Goal: Information Seeking & Learning: Learn about a topic

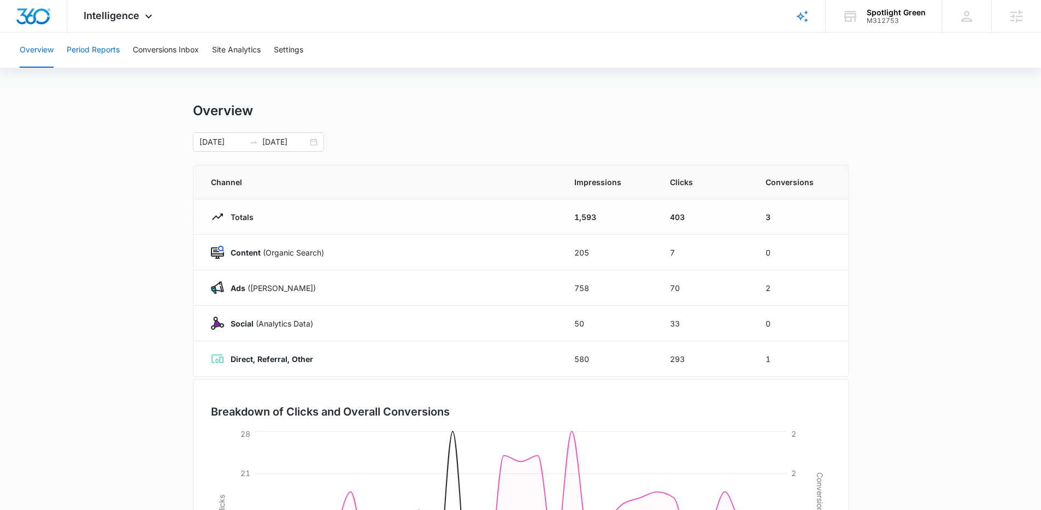
click at [95, 50] on button "Period Reports" at bounding box center [93, 50] width 53 height 35
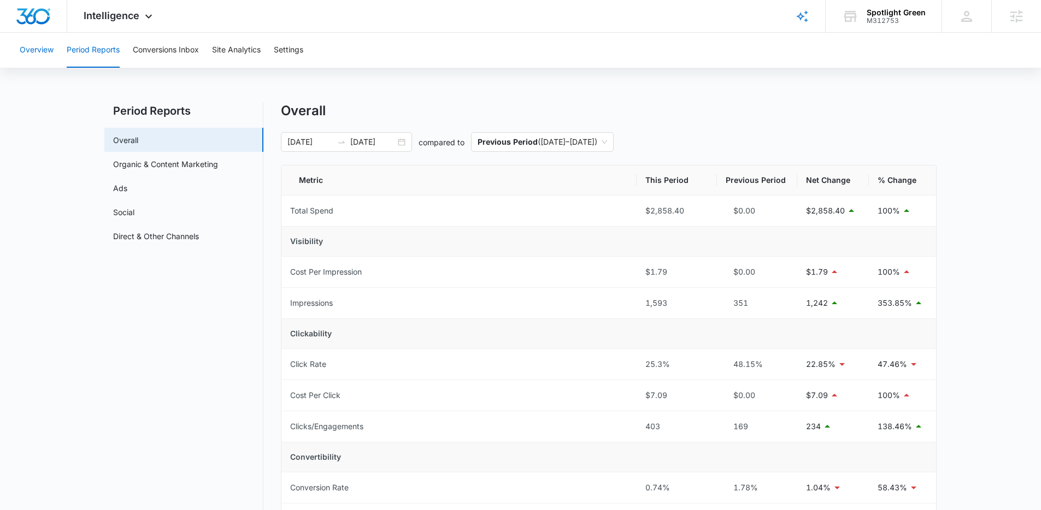
click at [46, 47] on button "Overview" at bounding box center [37, 50] width 34 height 35
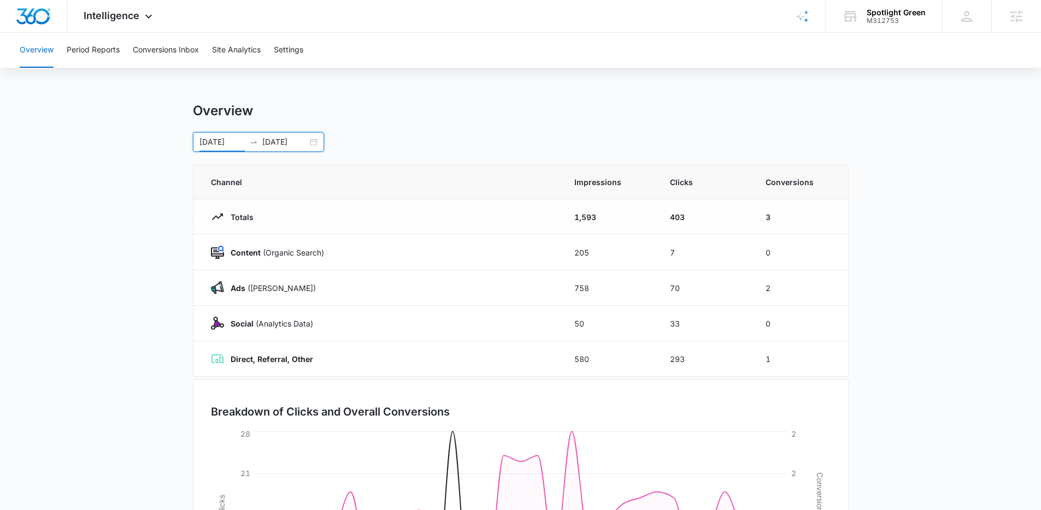
click at [227, 140] on input "[DATE]" at bounding box center [221, 142] width 45 height 12
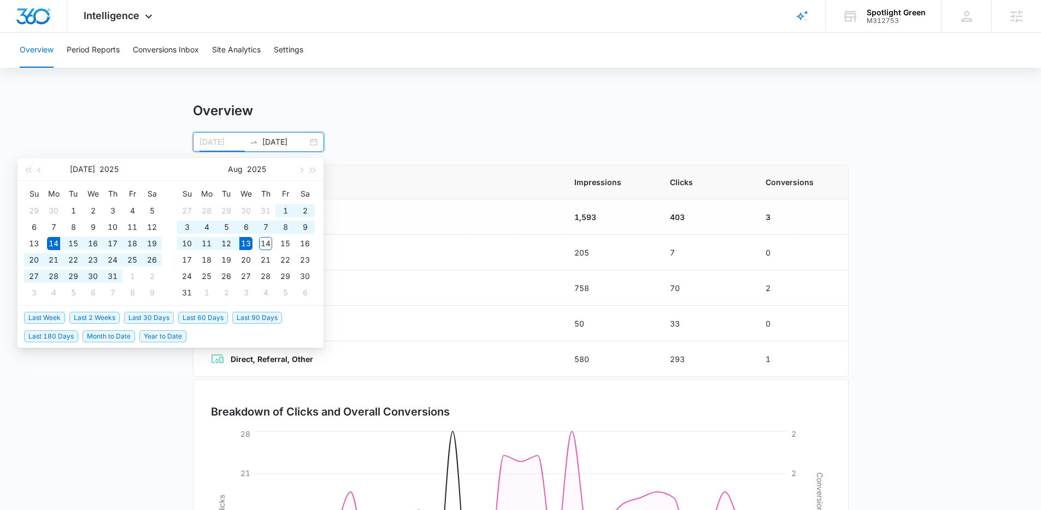
type input "[DATE]"
click at [166, 316] on span "Last 30 Days" at bounding box center [149, 318] width 50 height 12
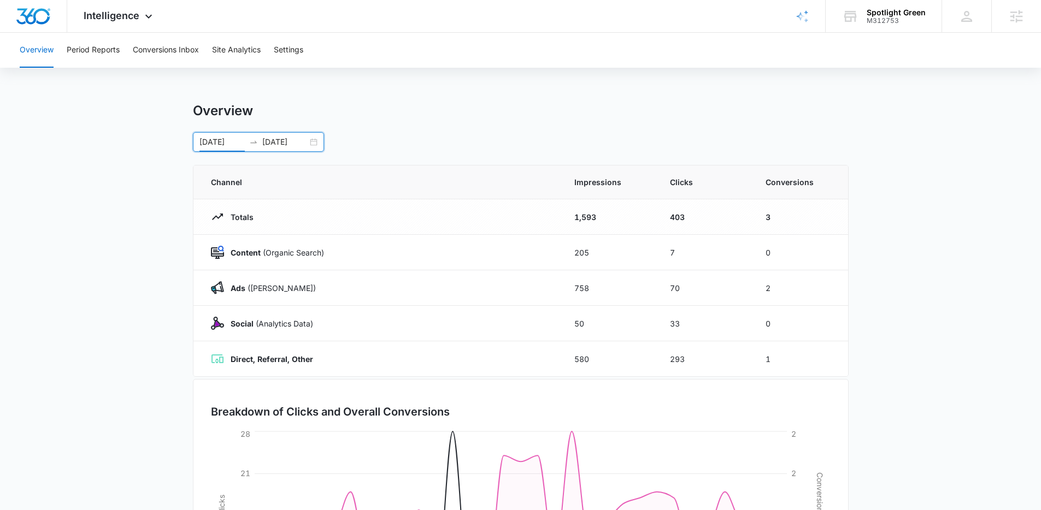
click at [249, 143] on icon "swap-right" at bounding box center [253, 142] width 9 height 9
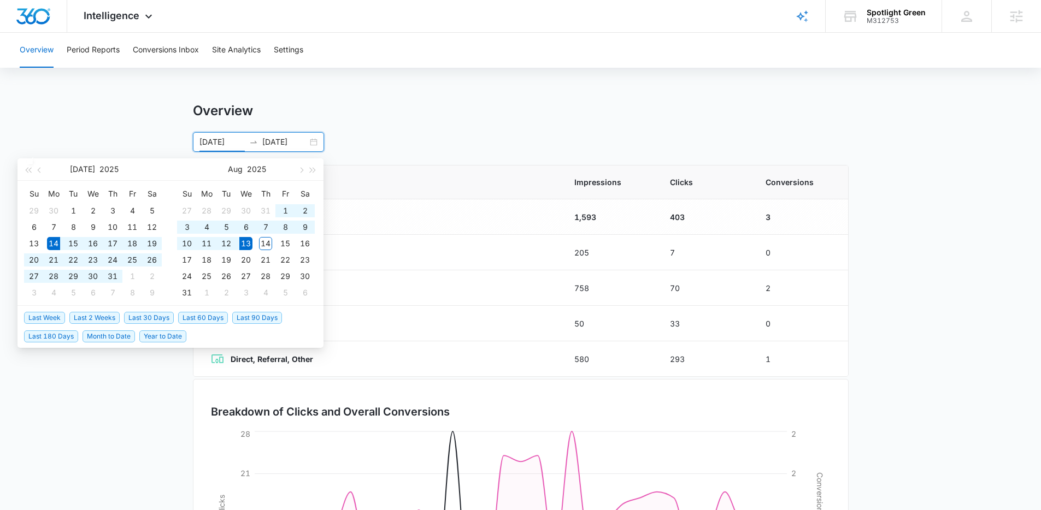
click at [289, 144] on input "[DATE]" at bounding box center [284, 142] width 45 height 12
type input "[DATE]"
click at [214, 319] on span "Last 60 Days" at bounding box center [203, 318] width 50 height 12
type input "[DATE]"
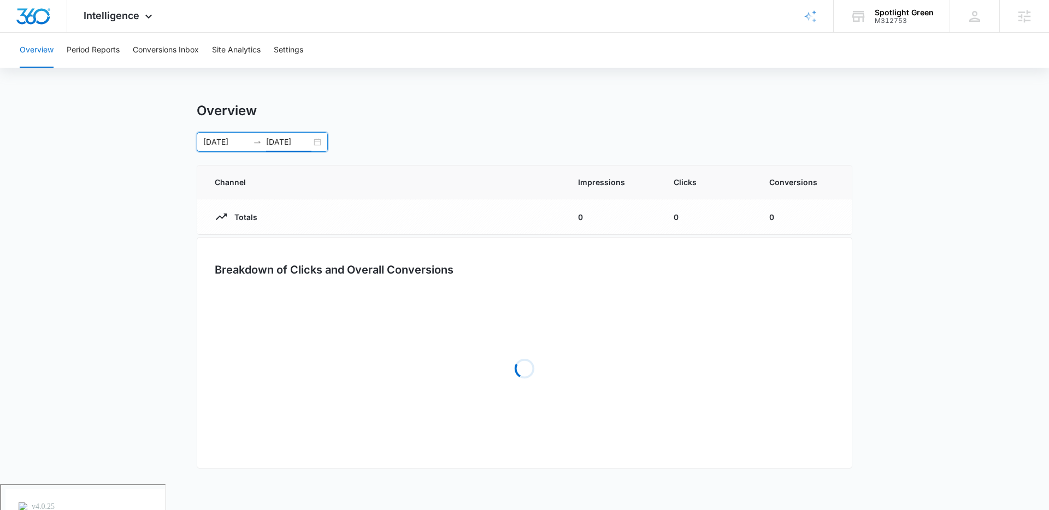
click at [154, 345] on main "Overview [DATE] [DATE] [DATE] Su Mo Tu We Th Fr Sa 29 30 1 2 3 4 5 6 7 8 9 10 1…" at bounding box center [524, 293] width 1049 height 381
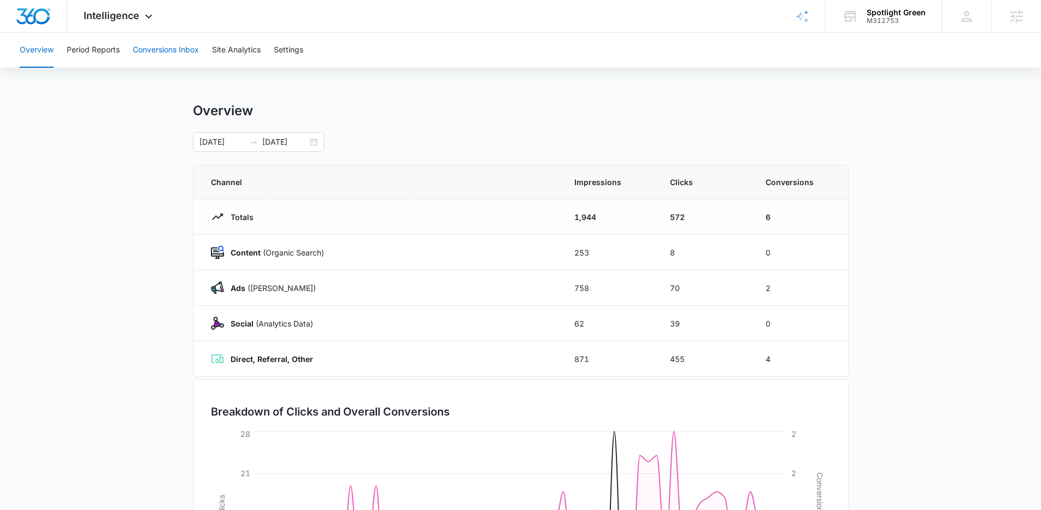
click at [153, 49] on button "Conversions Inbox" at bounding box center [166, 50] width 66 height 35
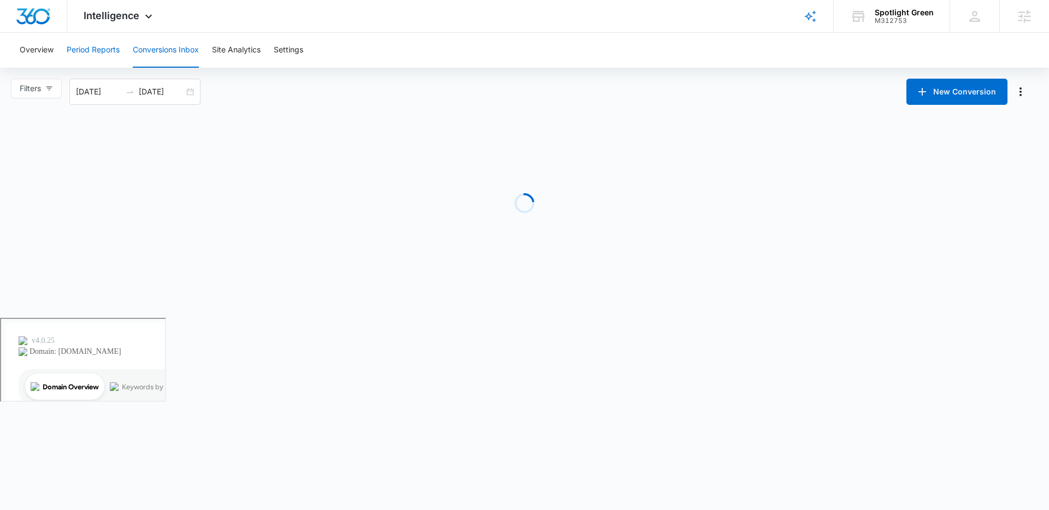
click at [89, 54] on button "Period Reports" at bounding box center [93, 50] width 53 height 35
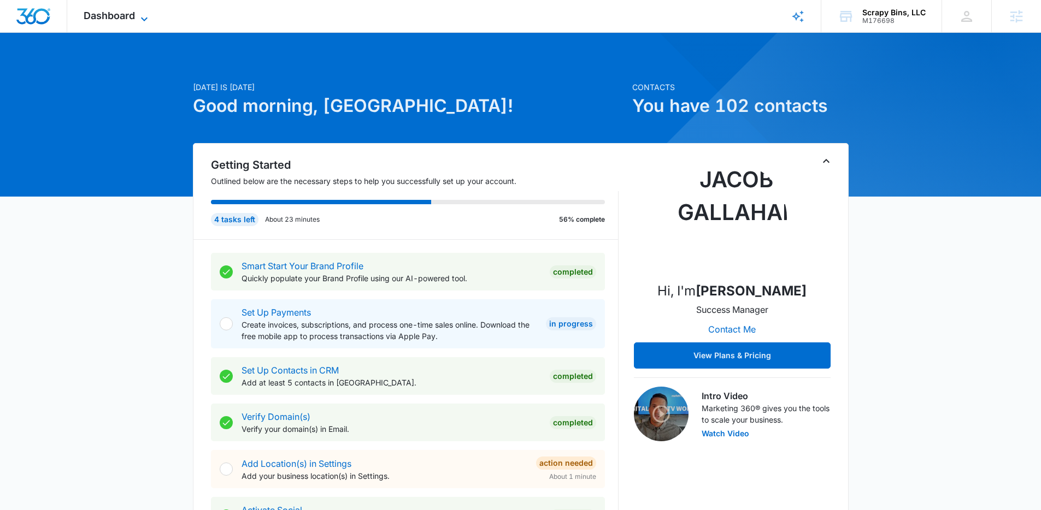
click at [102, 17] on span "Dashboard" at bounding box center [109, 15] width 51 height 11
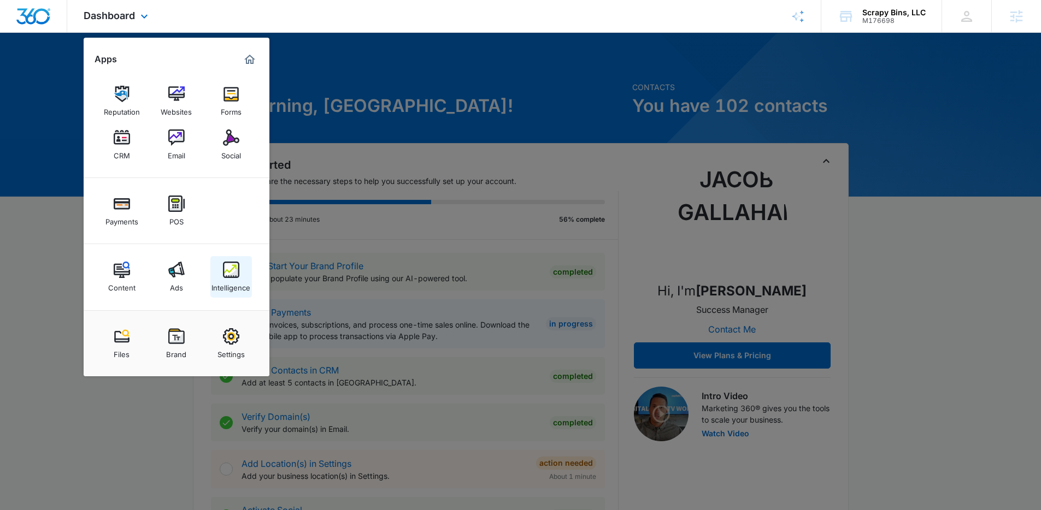
click at [220, 279] on div "Intelligence" at bounding box center [230, 285] width 39 height 14
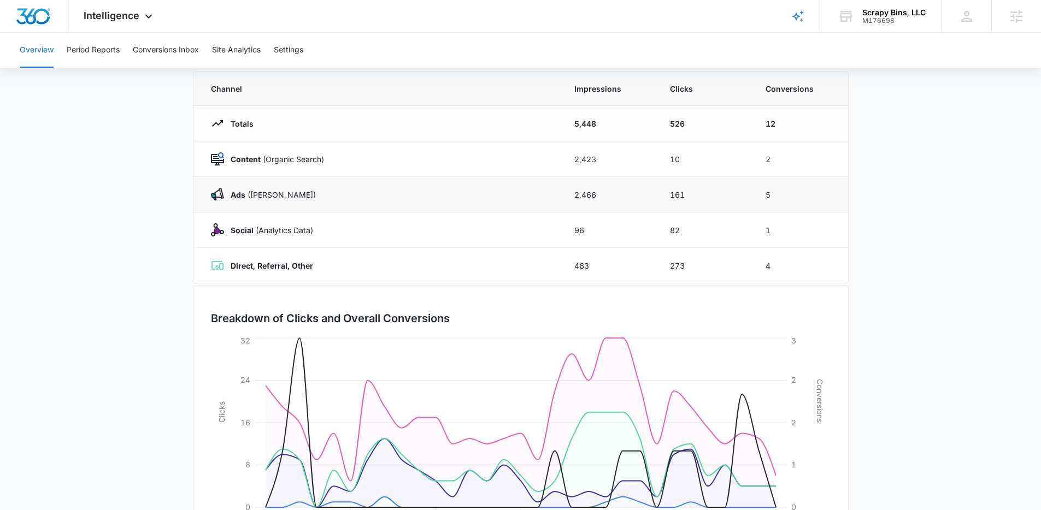
scroll to position [92, 0]
click at [108, 57] on button "Period Reports" at bounding box center [93, 50] width 53 height 35
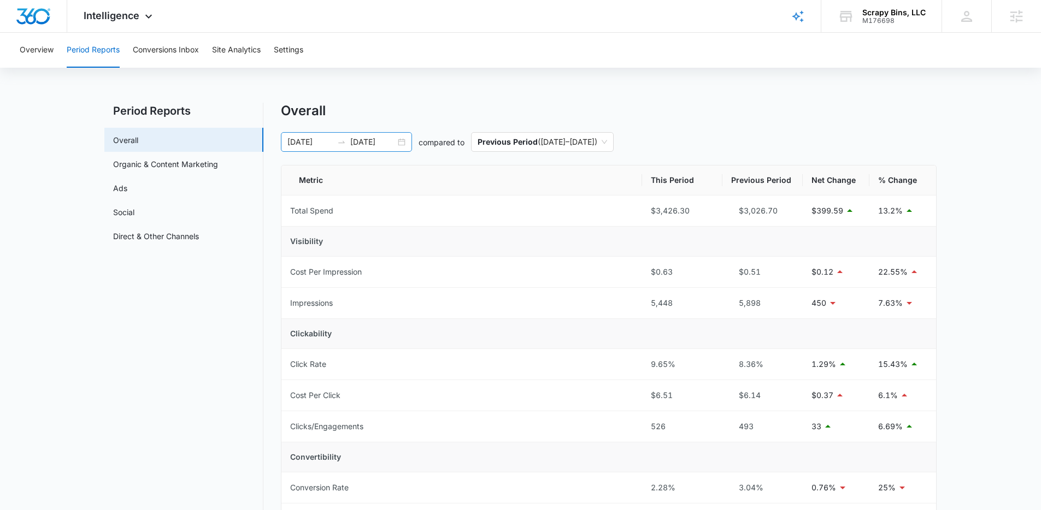
click at [327, 142] on input "[DATE]" at bounding box center [309, 142] width 45 height 12
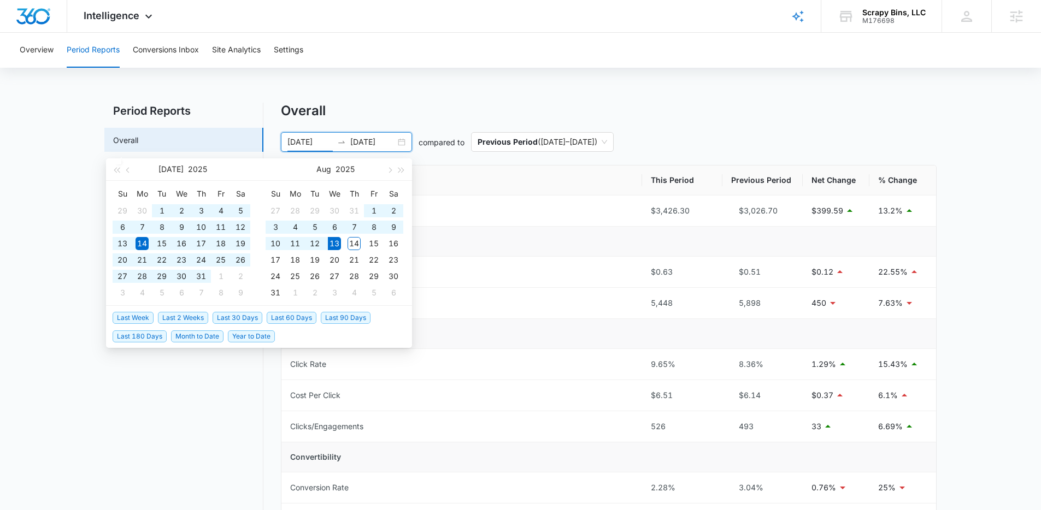
click at [310, 321] on span "Last 60 Days" at bounding box center [292, 318] width 50 height 12
type input "[DATE]"
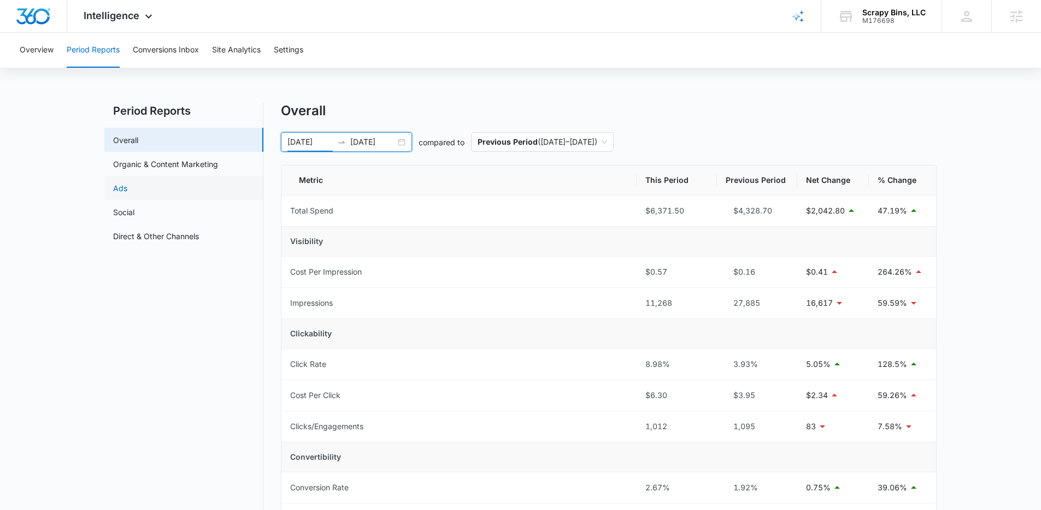
click at [127, 191] on link "Ads" at bounding box center [120, 187] width 14 height 11
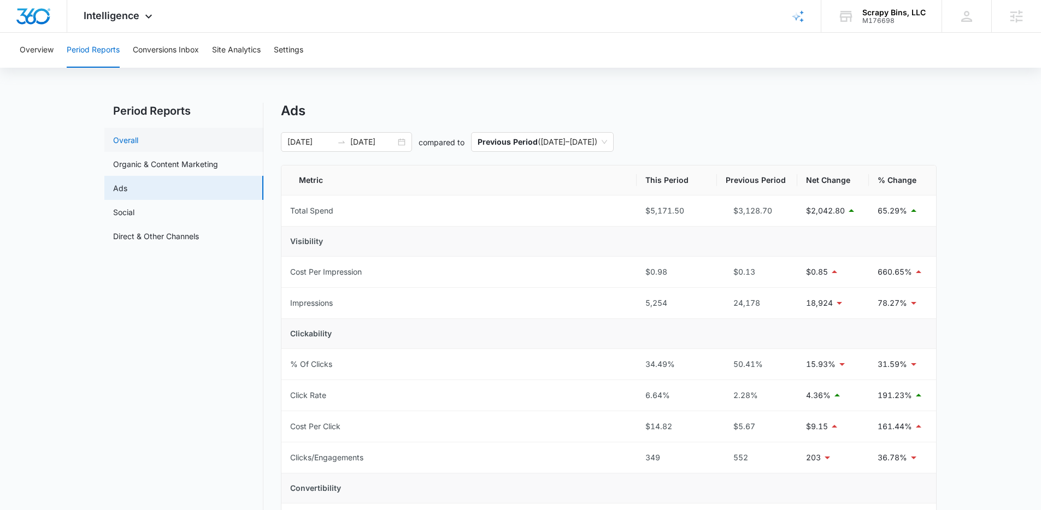
click at [138, 146] on link "Overall" at bounding box center [125, 139] width 25 height 11
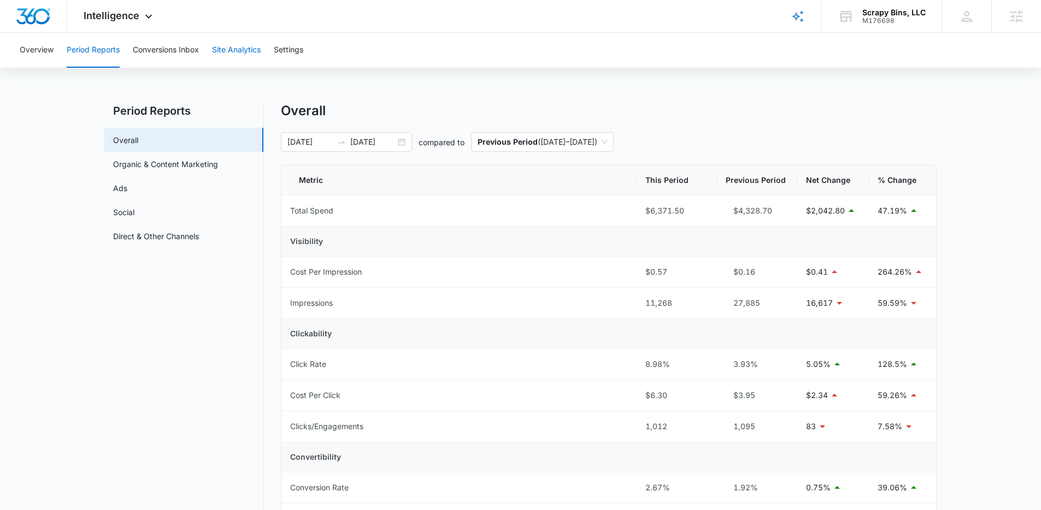
click at [243, 46] on button "Site Analytics" at bounding box center [236, 50] width 49 height 35
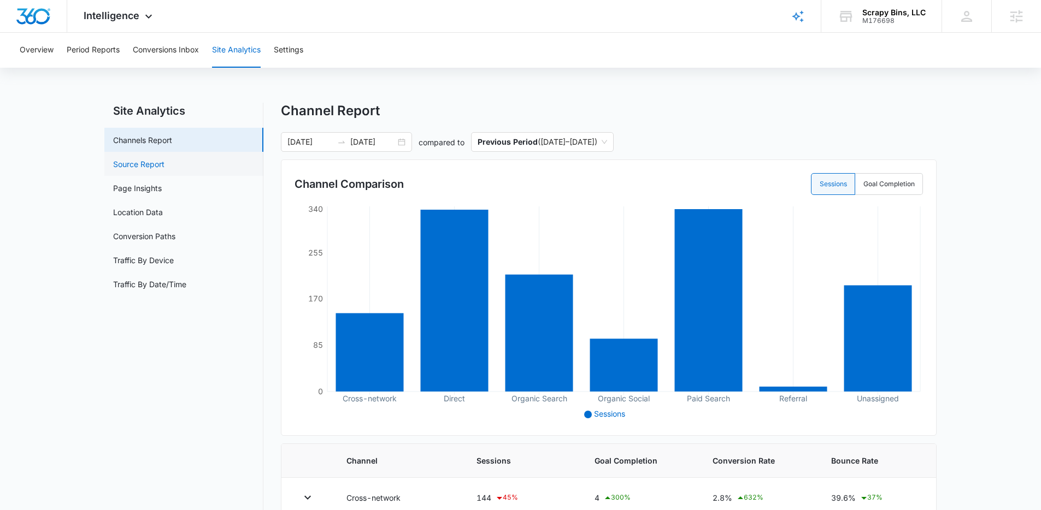
click at [164, 169] on link "Source Report" at bounding box center [138, 163] width 51 height 11
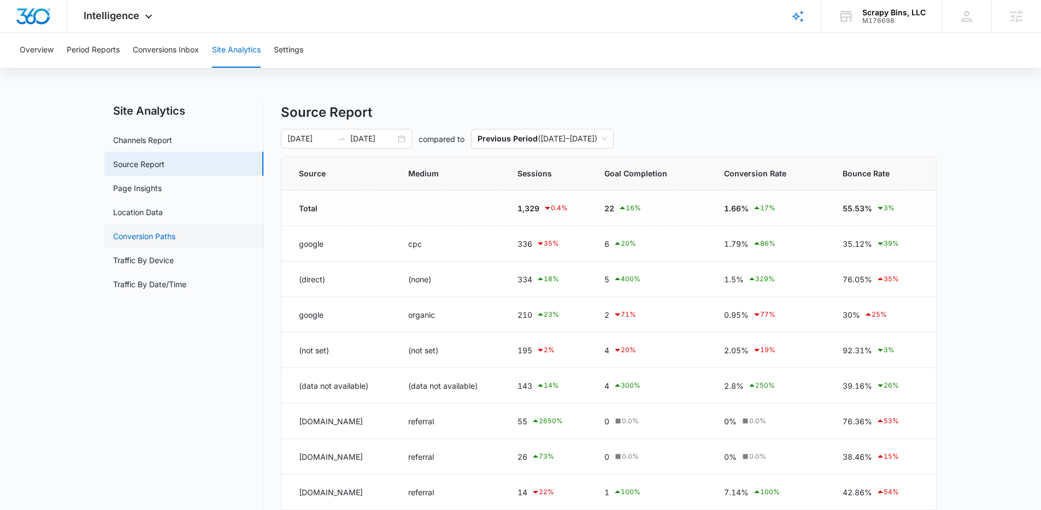
click at [170, 235] on link "Conversion Paths" at bounding box center [144, 235] width 62 height 11
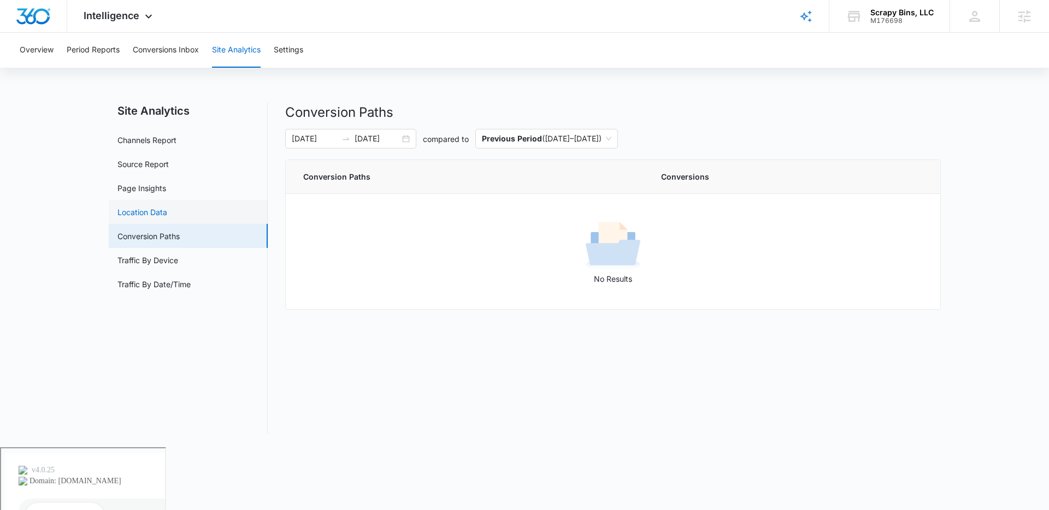
click at [158, 213] on link "Location Data" at bounding box center [142, 211] width 50 height 11
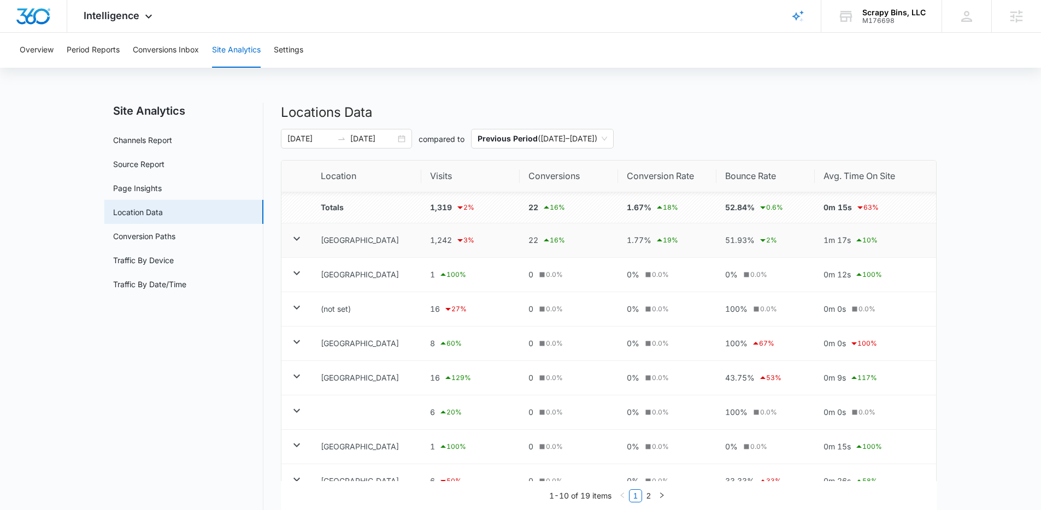
click at [290, 241] on icon at bounding box center [296, 238] width 13 height 13
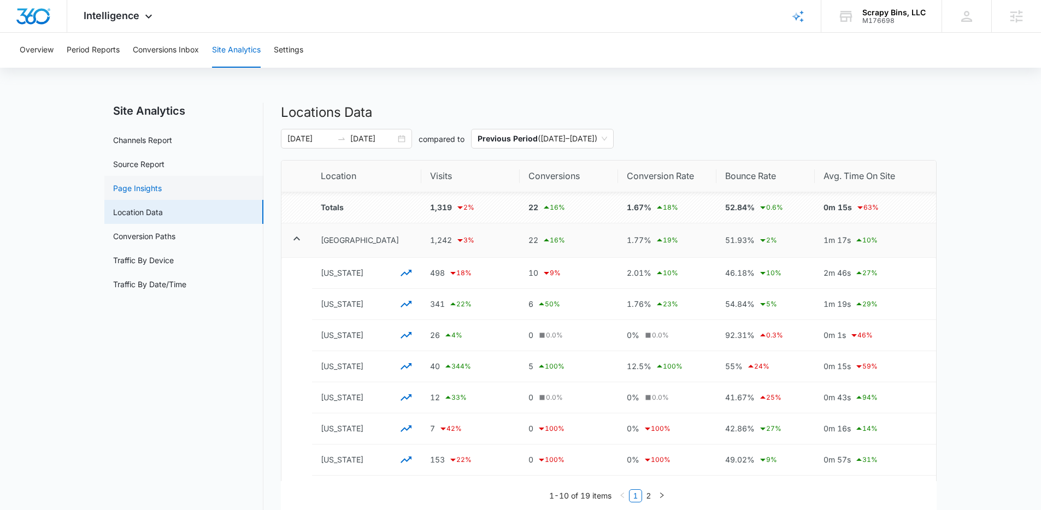
click at [162, 185] on link "Page Insights" at bounding box center [137, 187] width 49 height 11
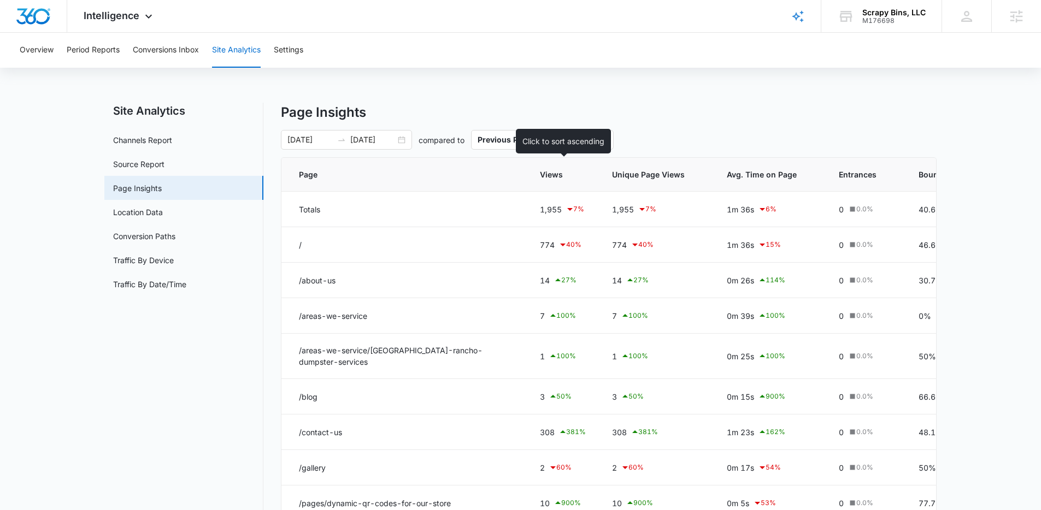
click at [577, 172] on div at bounding box center [579, 174] width 11 height 11
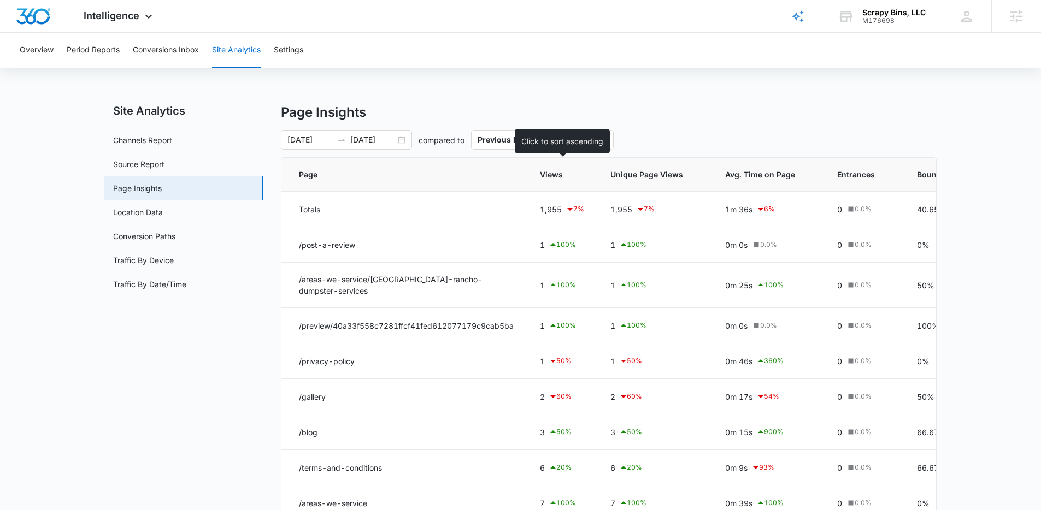
click at [576, 178] on div at bounding box center [577, 174] width 11 height 11
click at [576, 178] on icon at bounding box center [577, 174] width 11 height 11
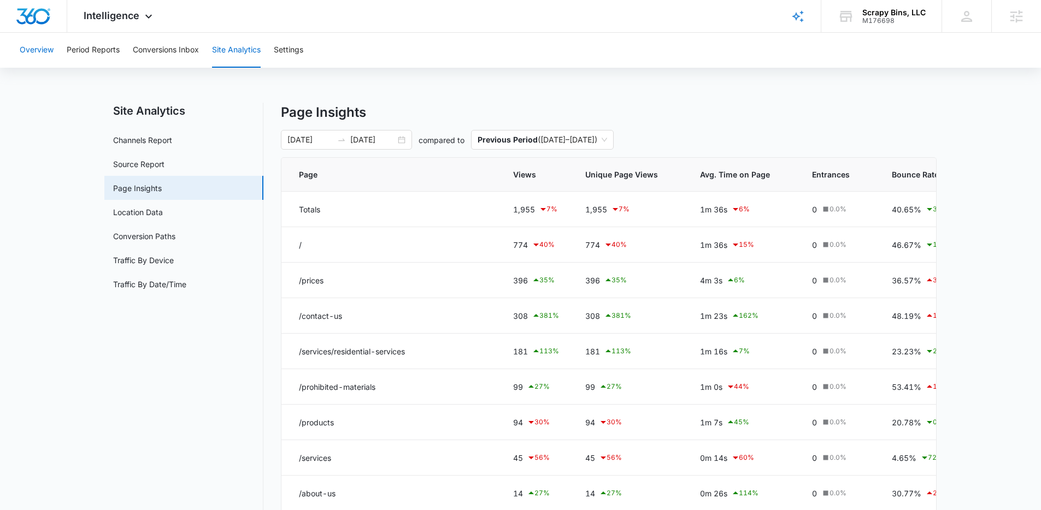
click at [50, 46] on button "Overview" at bounding box center [37, 50] width 34 height 35
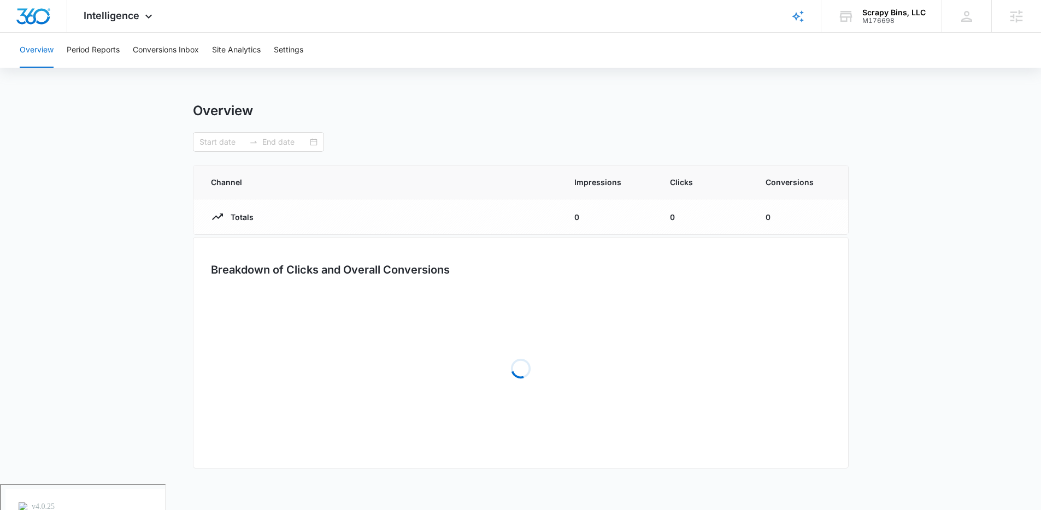
type input "[DATE]"
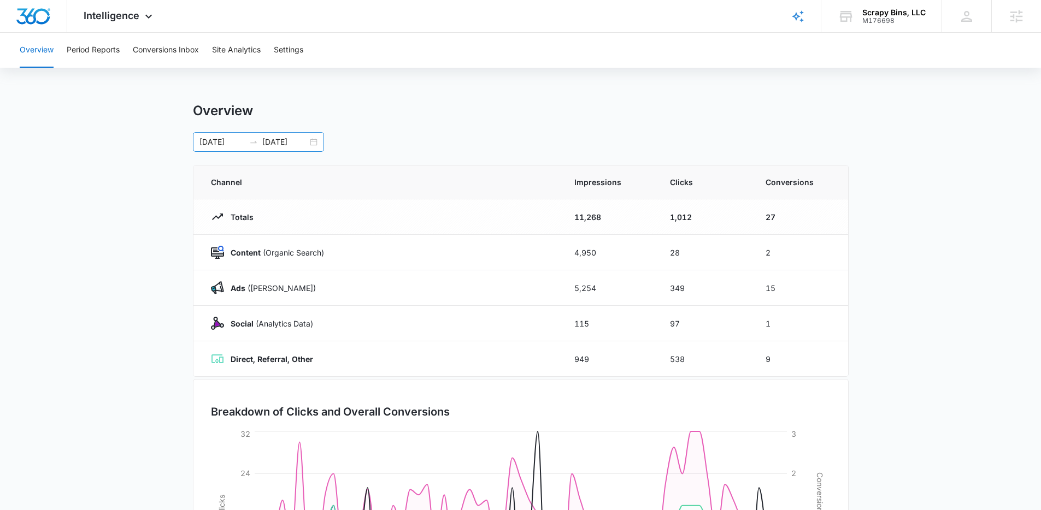
click at [243, 137] on input "[DATE]" at bounding box center [221, 142] width 45 height 12
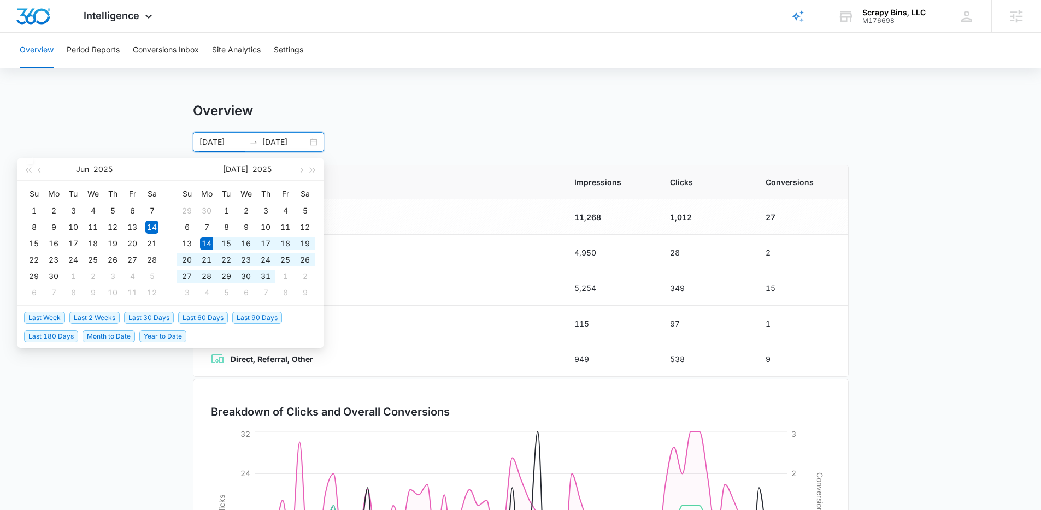
click at [145, 317] on span "Last 30 Days" at bounding box center [149, 318] width 50 height 12
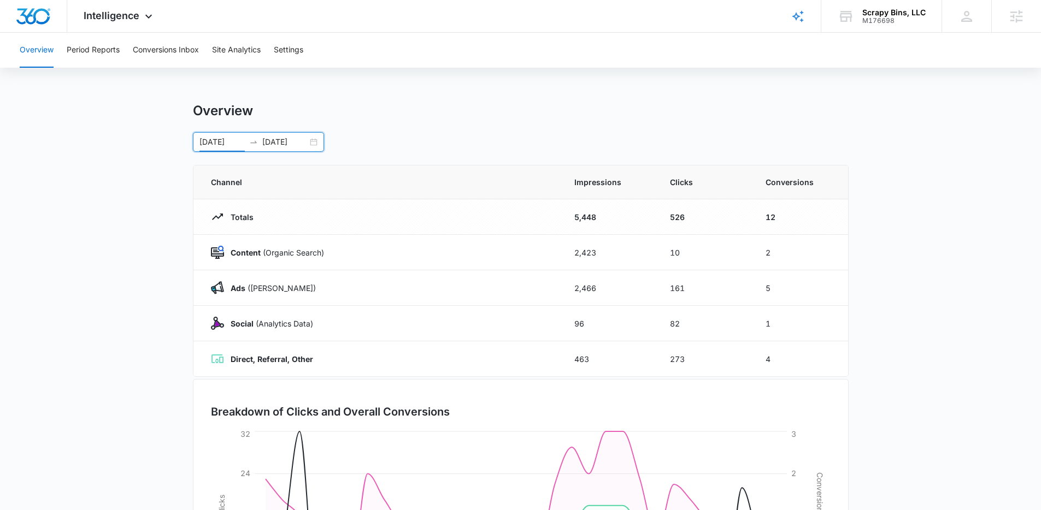
click at [221, 141] on input "[DATE]" at bounding box center [221, 142] width 45 height 12
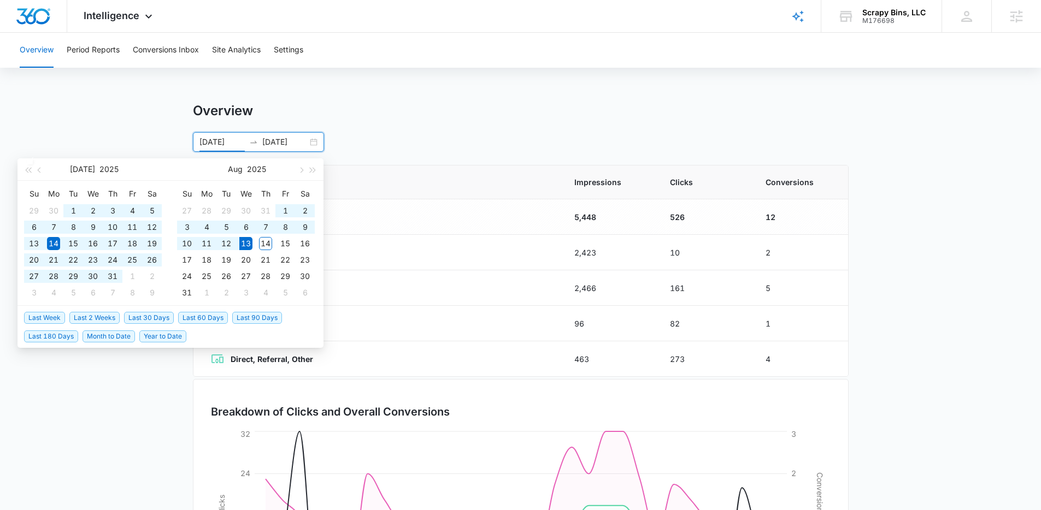
click at [250, 320] on span "Last 90 Days" at bounding box center [257, 318] width 50 height 12
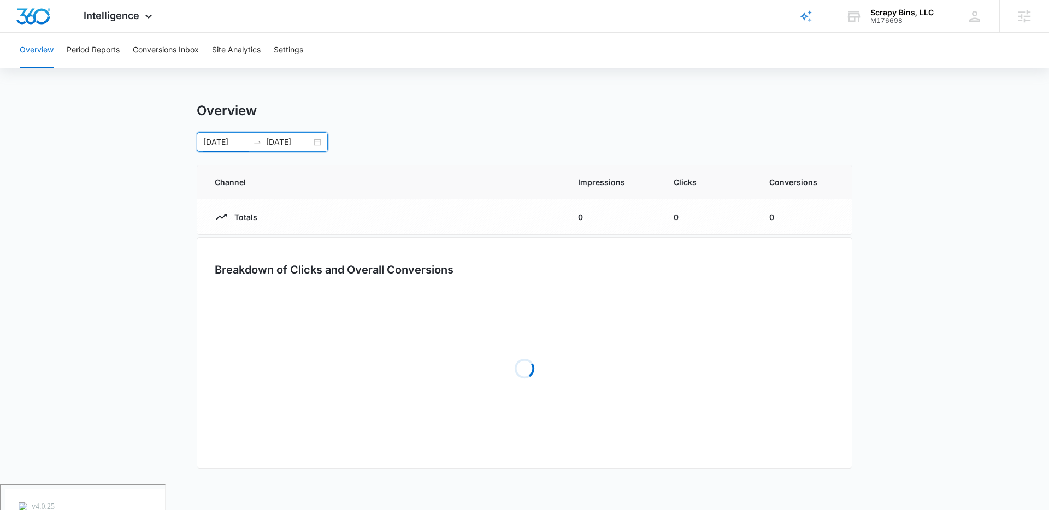
click at [233, 142] on input "05/15/2025" at bounding box center [225, 142] width 45 height 12
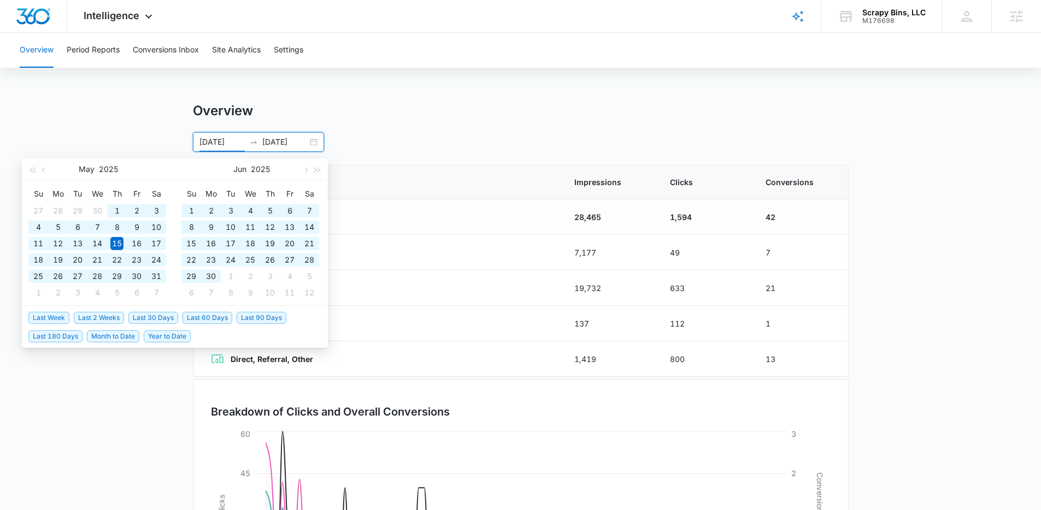
click at [62, 335] on span "Last 180 Days" at bounding box center [55, 336] width 54 height 12
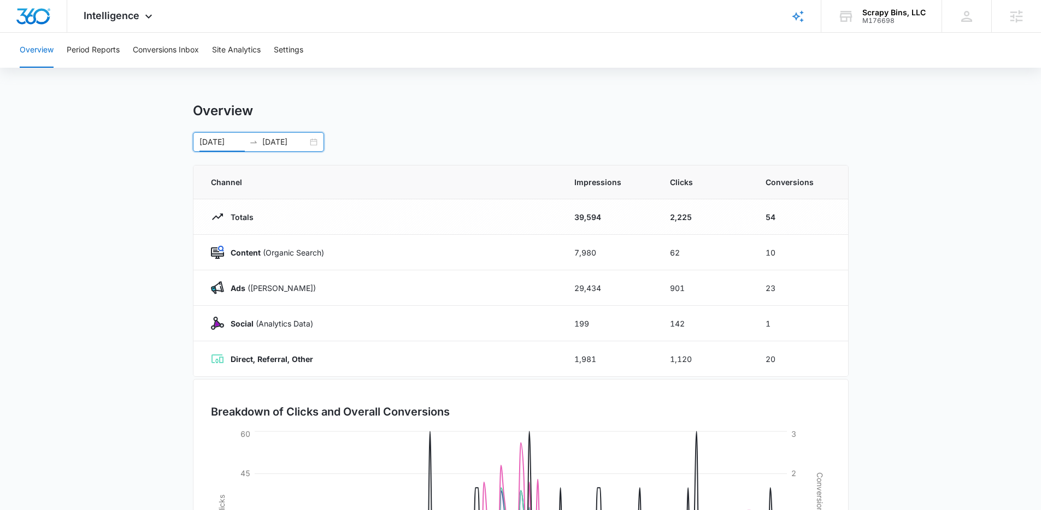
click at [217, 146] on input "02/14/2025" at bounding box center [221, 142] width 45 height 12
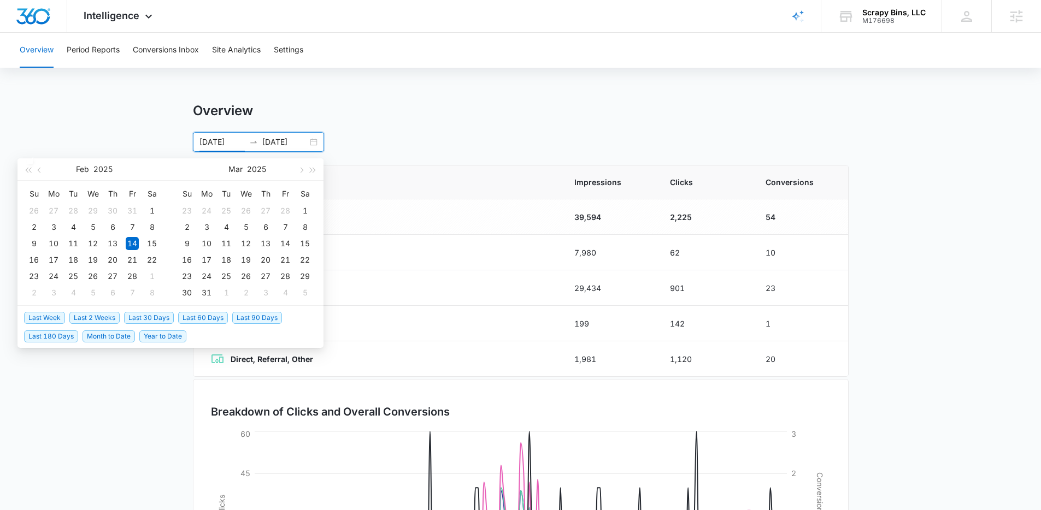
click at [215, 319] on span "Last 60 Days" at bounding box center [203, 318] width 50 height 12
type input "[DATE]"
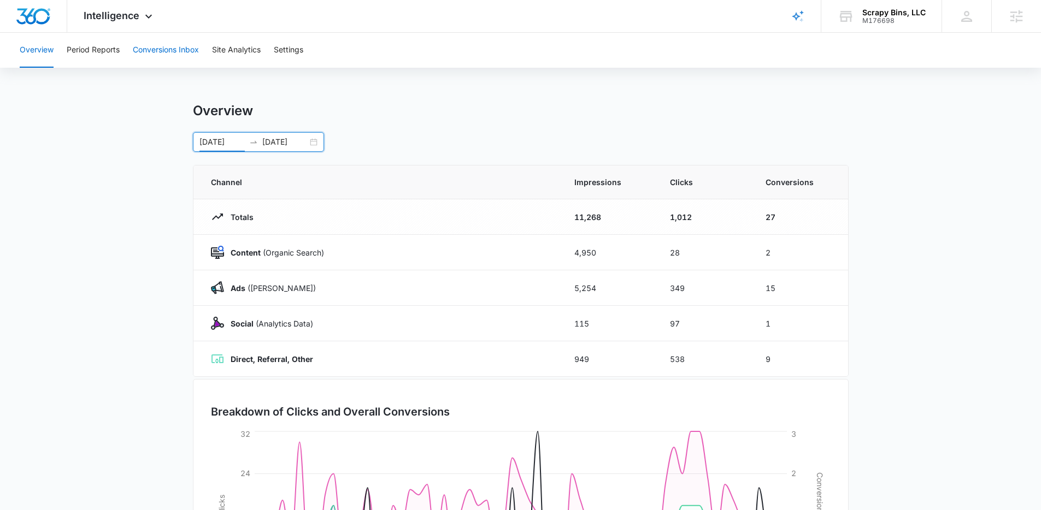
click at [160, 47] on button "Conversions Inbox" at bounding box center [166, 50] width 66 height 35
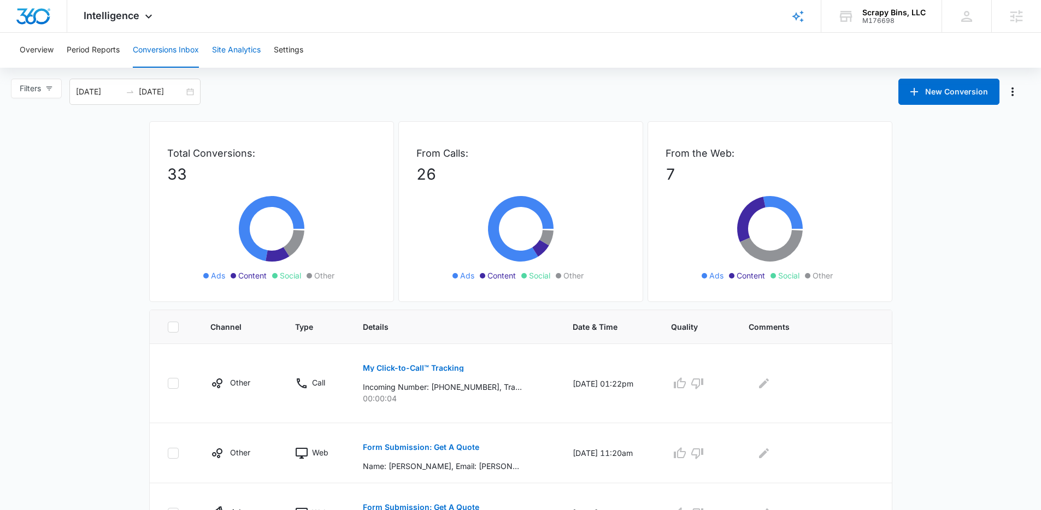
click at [224, 55] on button "Site Analytics" at bounding box center [236, 50] width 49 height 35
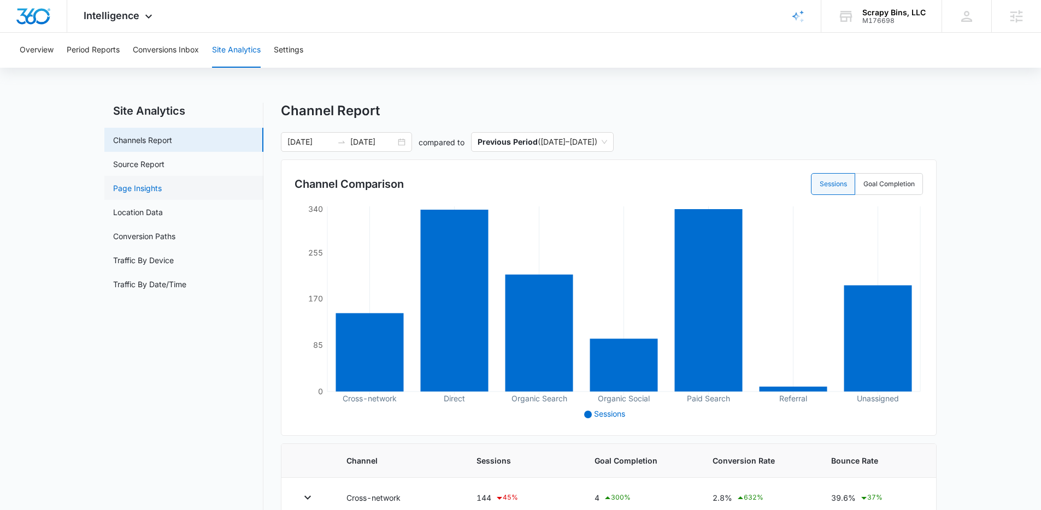
click at [148, 194] on link "Page Insights" at bounding box center [137, 187] width 49 height 11
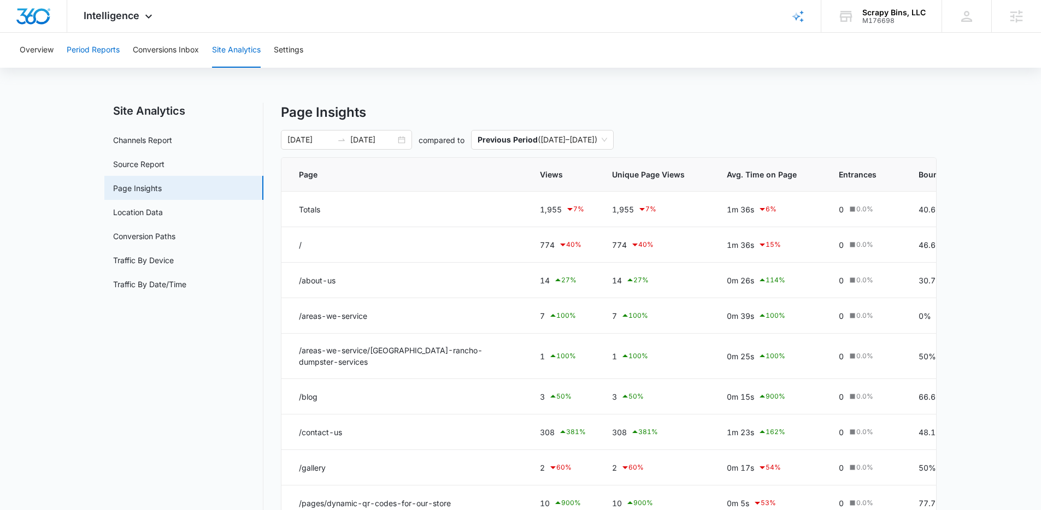
click at [98, 44] on button "Period Reports" at bounding box center [93, 50] width 53 height 35
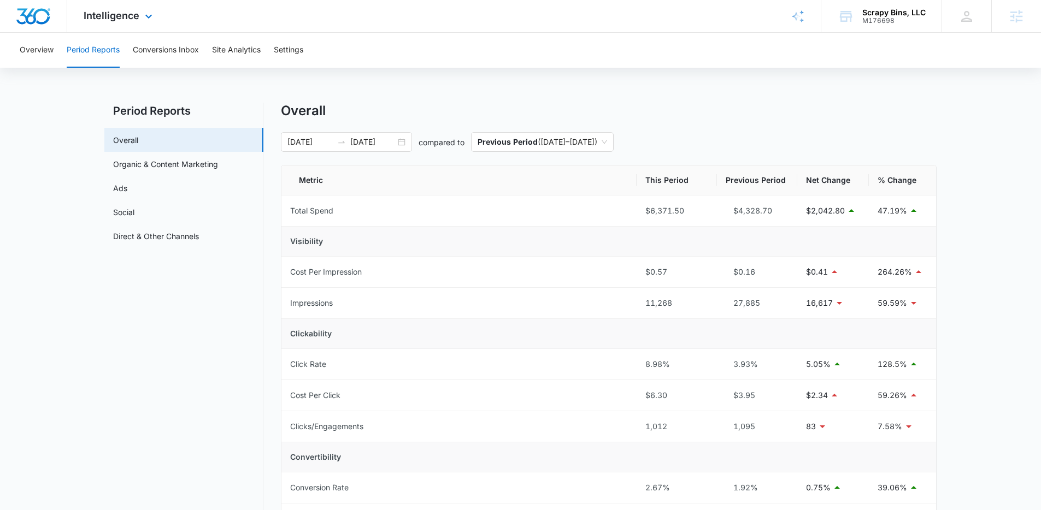
click at [802, 13] on rect "Brand Profile Wizard" at bounding box center [797, 16] width 13 height 13
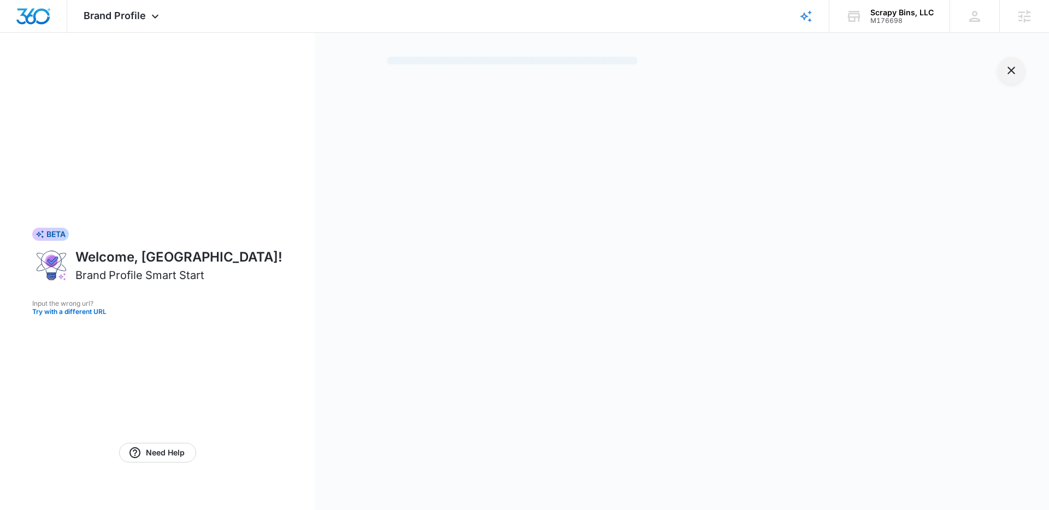
click at [1014, 72] on icon "Exit Smart Start Wizard" at bounding box center [1010, 70] width 13 height 13
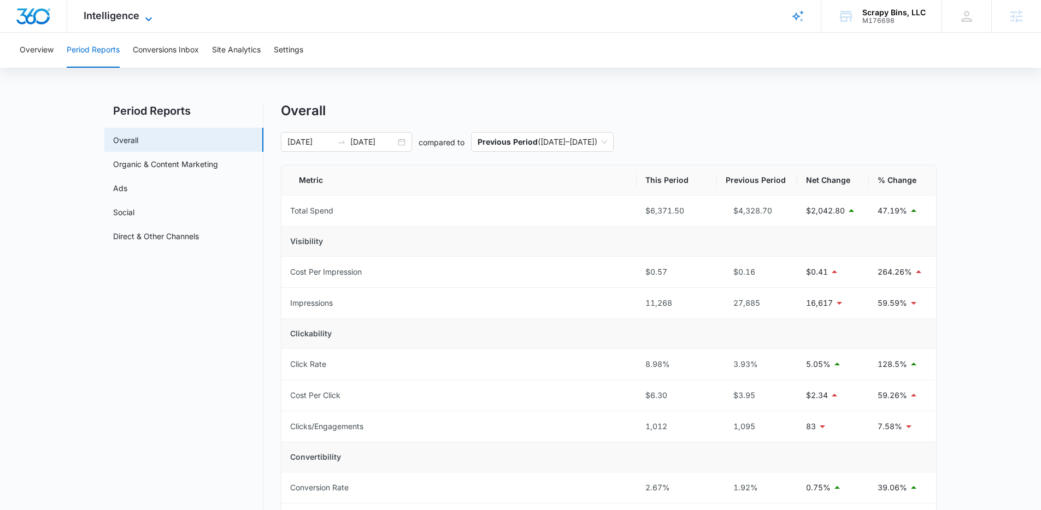
click at [134, 18] on span "Intelligence" at bounding box center [112, 15] width 56 height 11
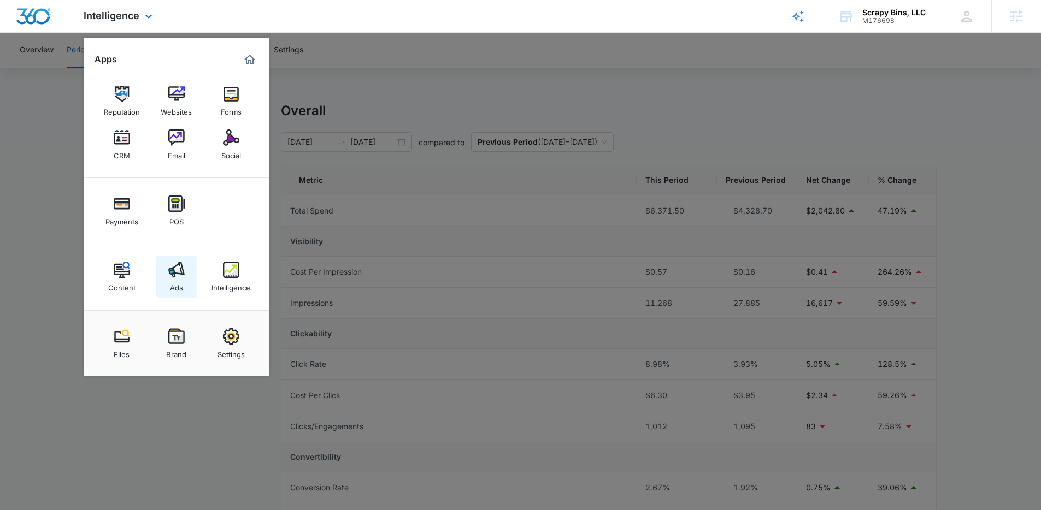
click at [176, 271] on img at bounding box center [176, 270] width 16 height 16
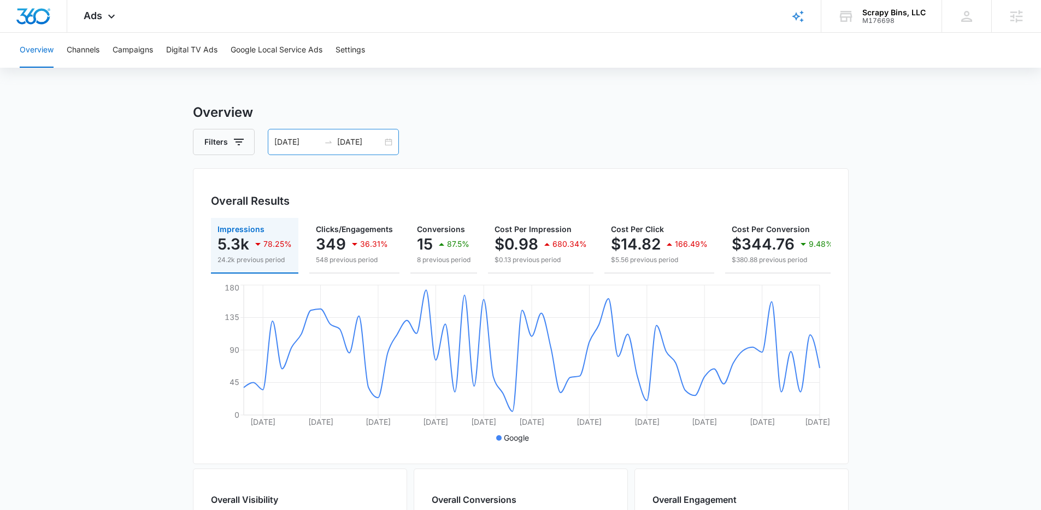
click at [304, 146] on input "[DATE]" at bounding box center [296, 142] width 45 height 12
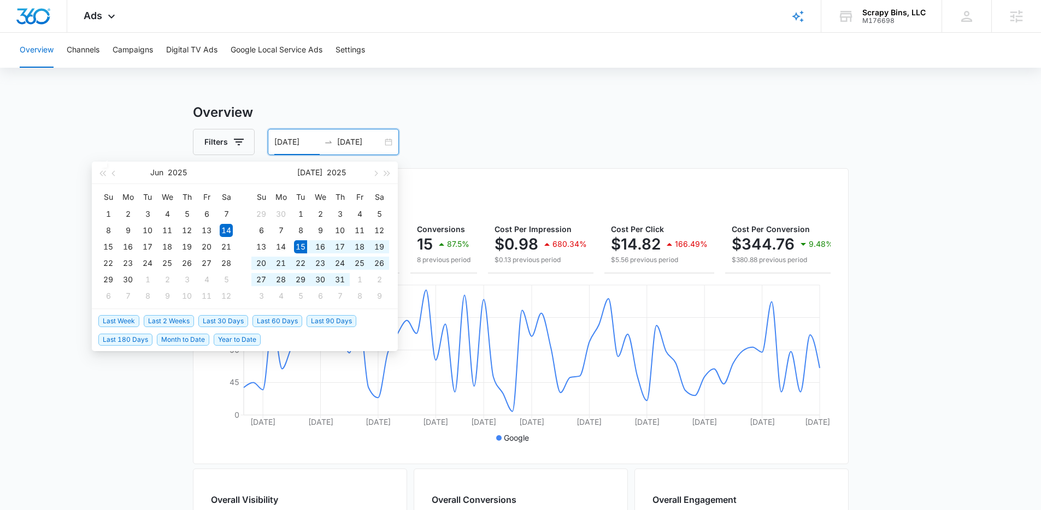
type input "[DATE]"
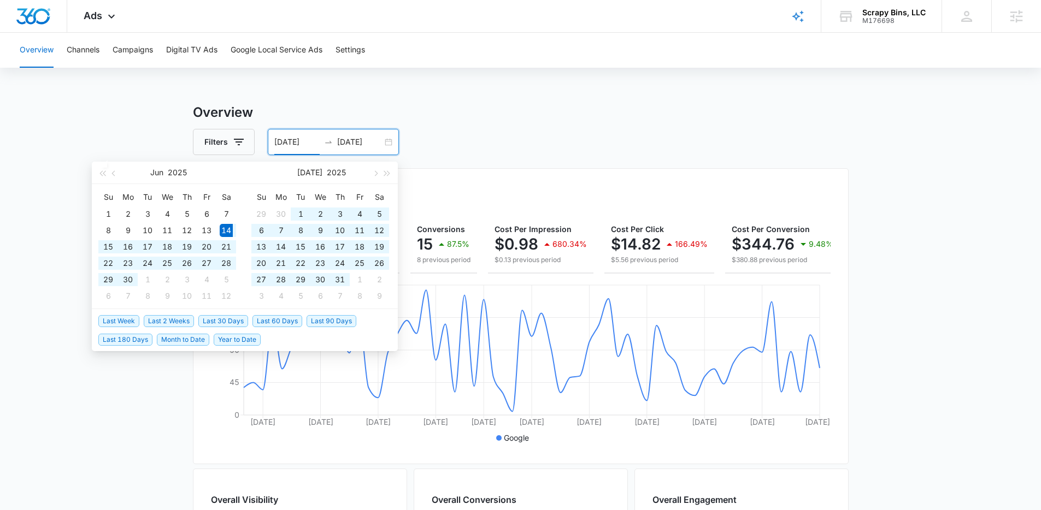
click at [38, 255] on main "Overview Filters 06/14/2025 08/13/2025 Overall Results Impressions 5.3k 78.25% …" at bounding box center [520, 495] width 1041 height 784
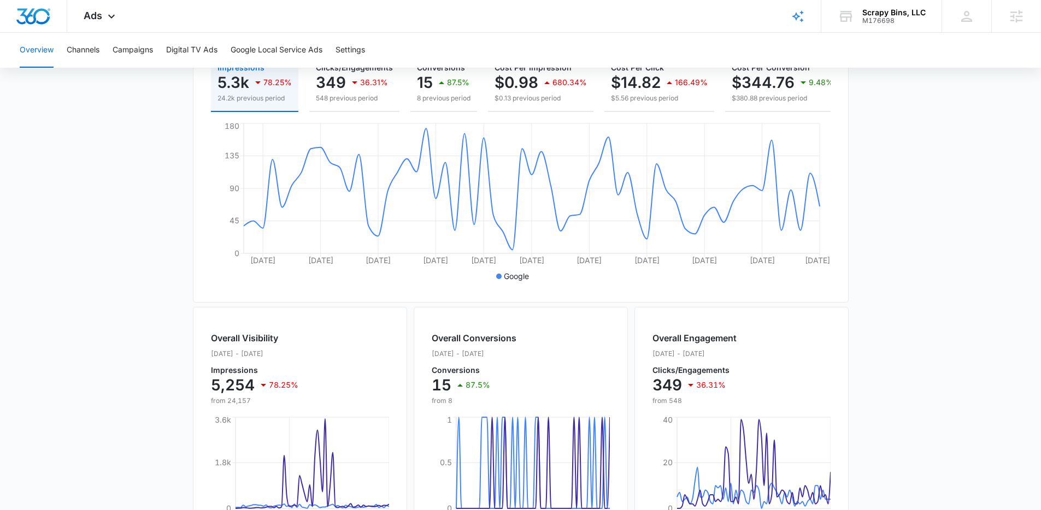
scroll to position [86, 0]
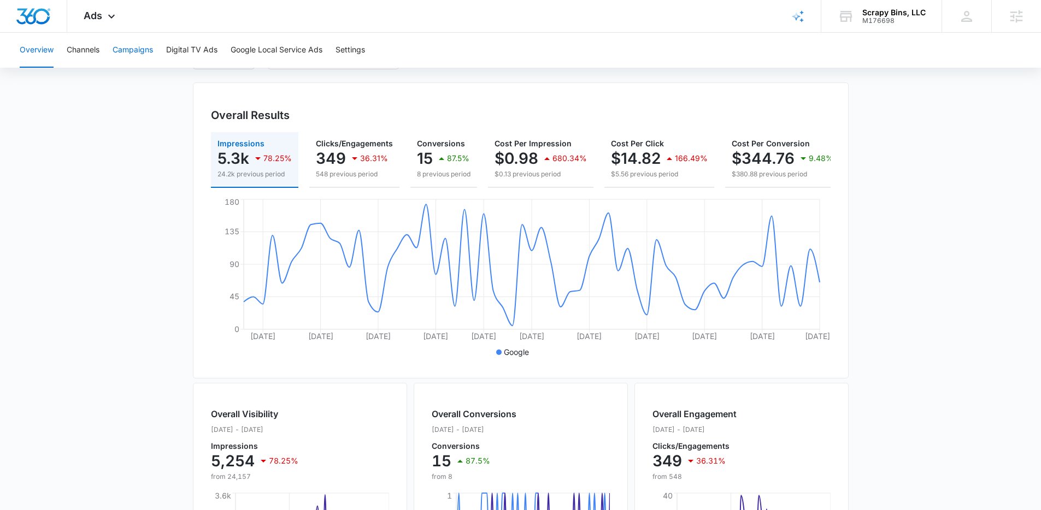
click at [138, 54] on button "Campaigns" at bounding box center [133, 50] width 40 height 35
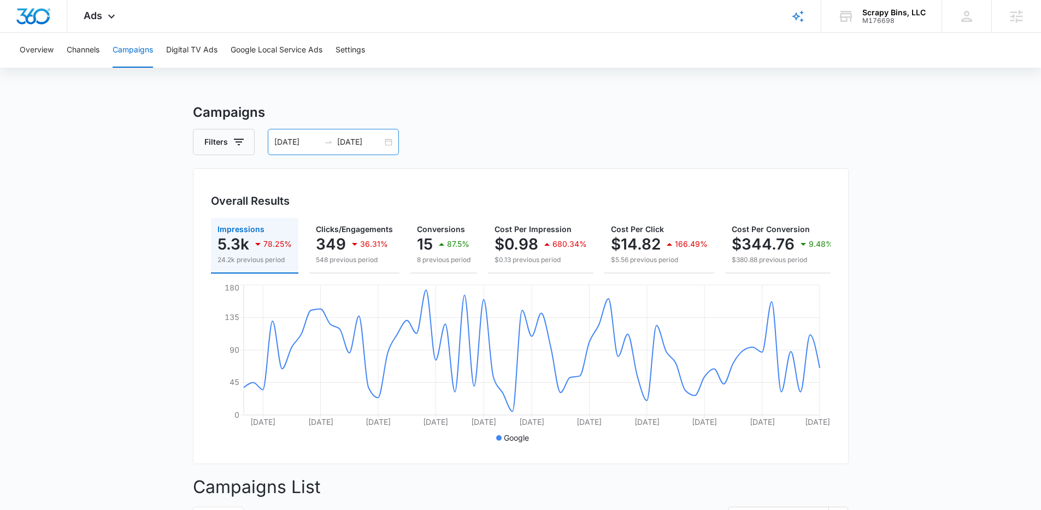
click at [312, 134] on div "06/14/2025 08/13/2025" at bounding box center [333, 142] width 131 height 26
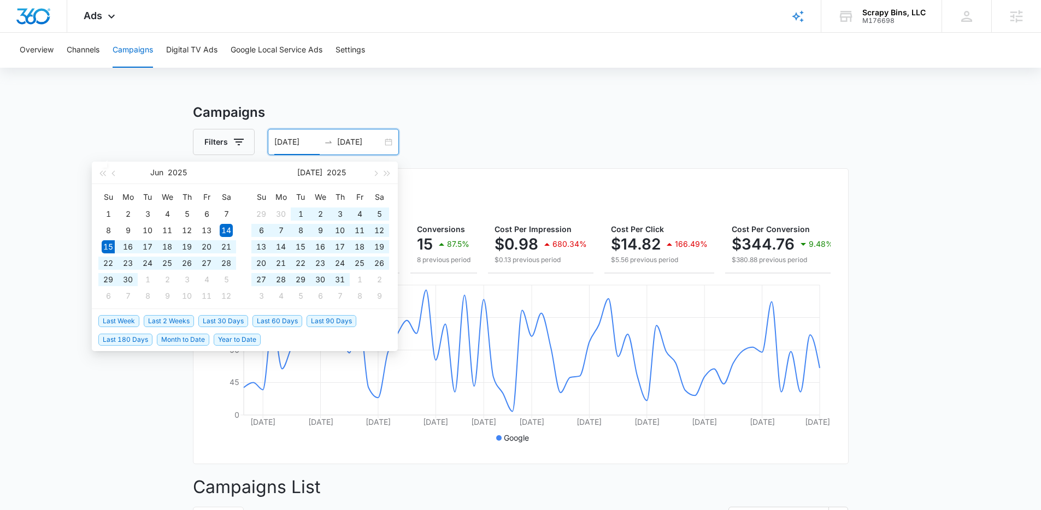
click at [282, 318] on span "Last 60 Days" at bounding box center [277, 321] width 50 height 12
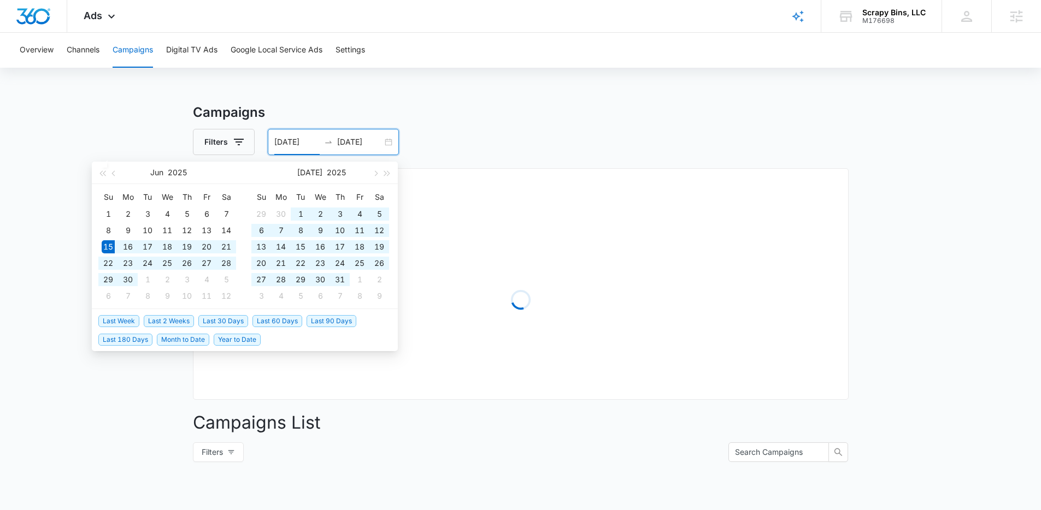
type input "06/15/2025"
type input "[DATE]"
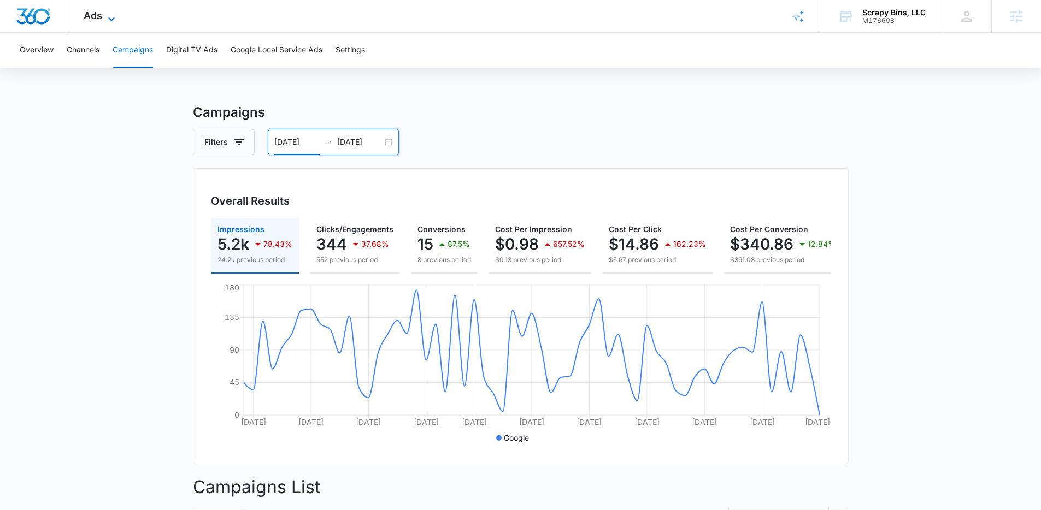
click at [93, 16] on span "Ads" at bounding box center [93, 15] width 19 height 11
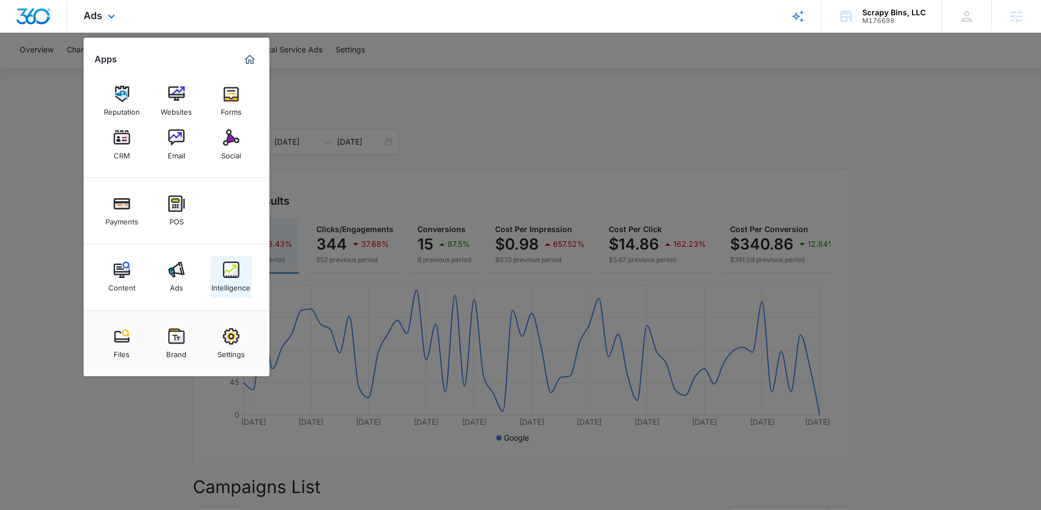
click at [220, 261] on link "Intelligence" at bounding box center [231, 277] width 42 height 42
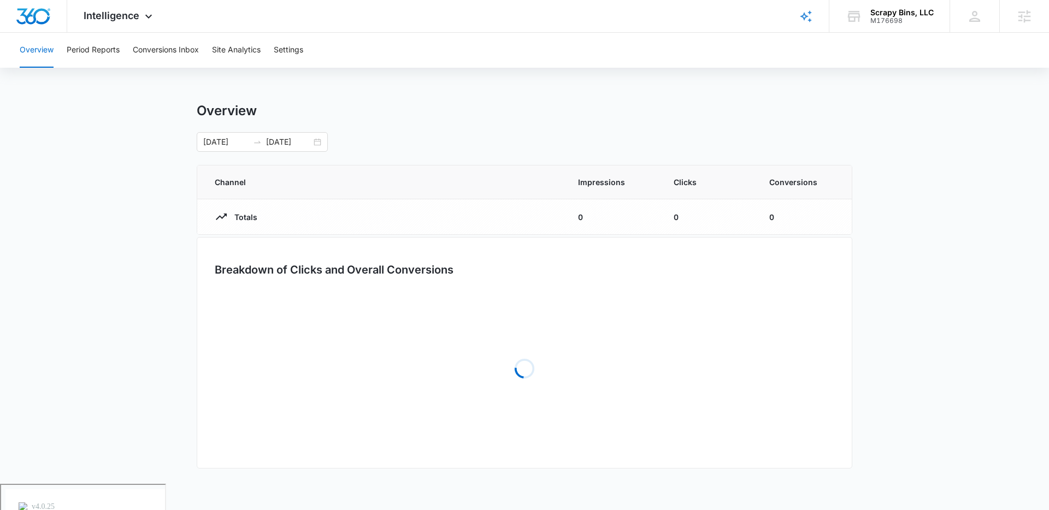
click at [254, 131] on div "Overview 06/15/2025 08/14/2025" at bounding box center [524, 127] width 655 height 49
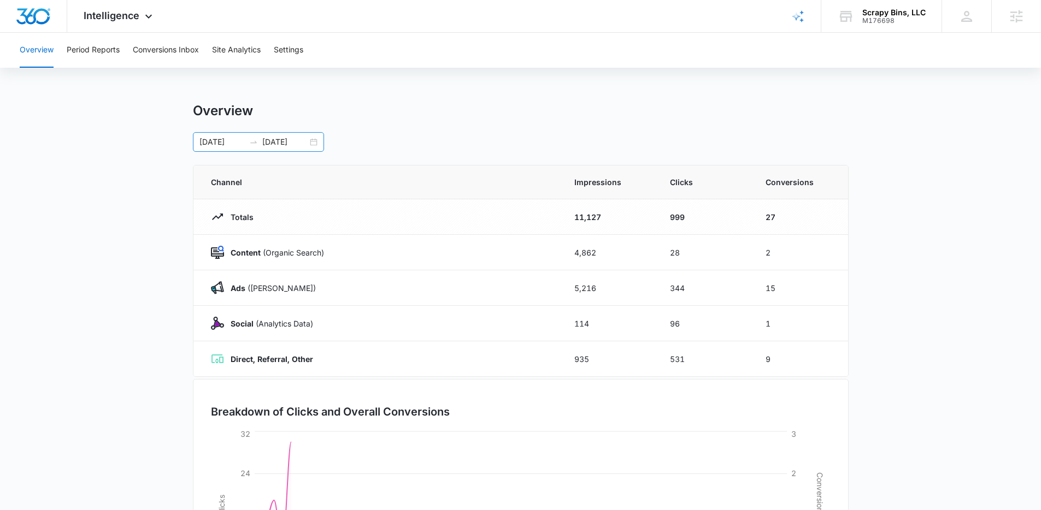
click at [245, 141] on div at bounding box center [253, 142] width 17 height 9
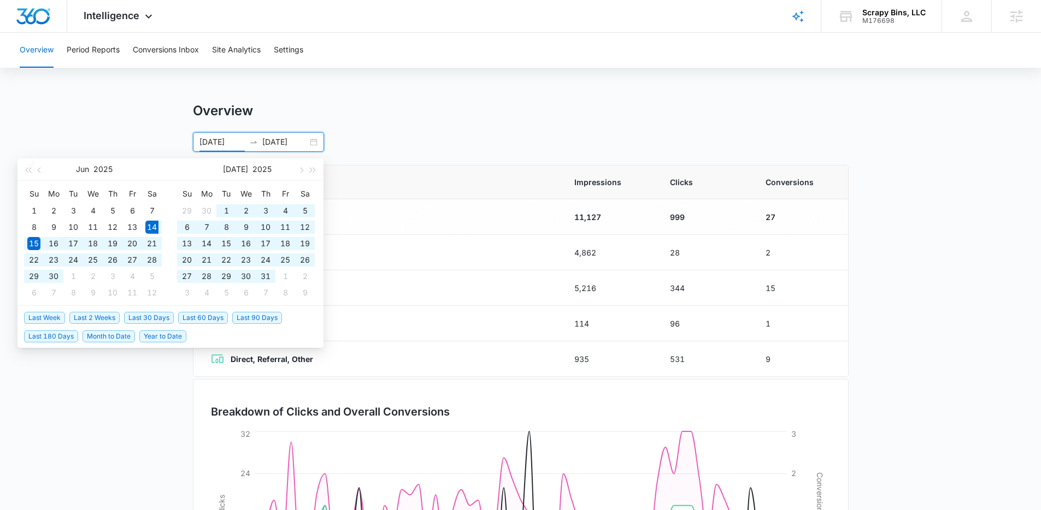
click at [193, 320] on span "Last 60 Days" at bounding box center [203, 318] width 50 height 12
type input "[DATE]"
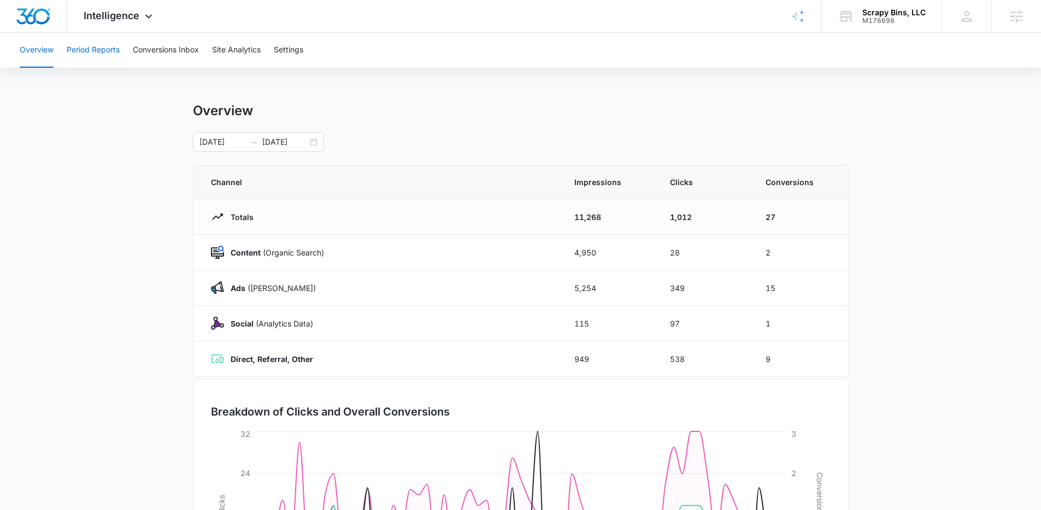
click at [102, 50] on button "Period Reports" at bounding box center [93, 50] width 53 height 35
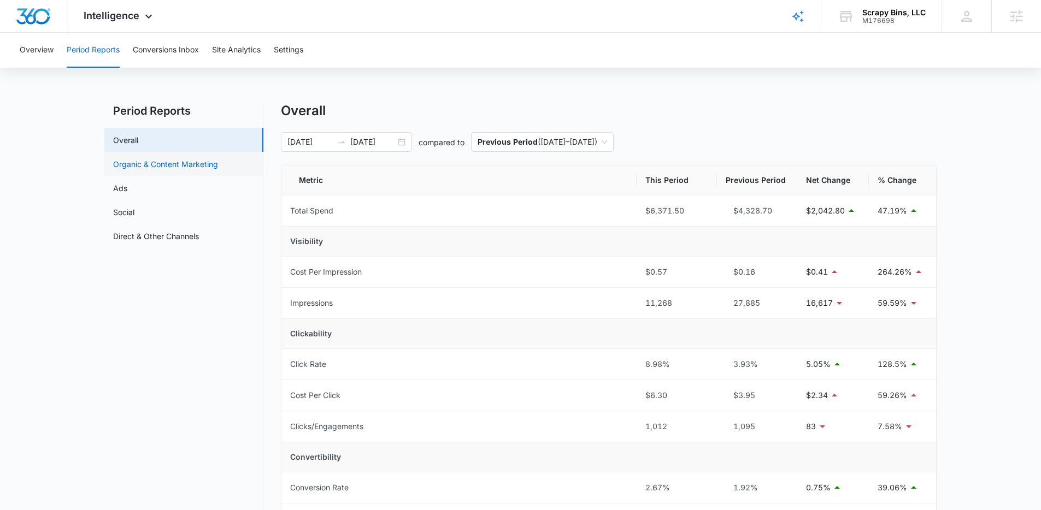
click at [164, 165] on link "Organic & Content Marketing" at bounding box center [165, 163] width 105 height 11
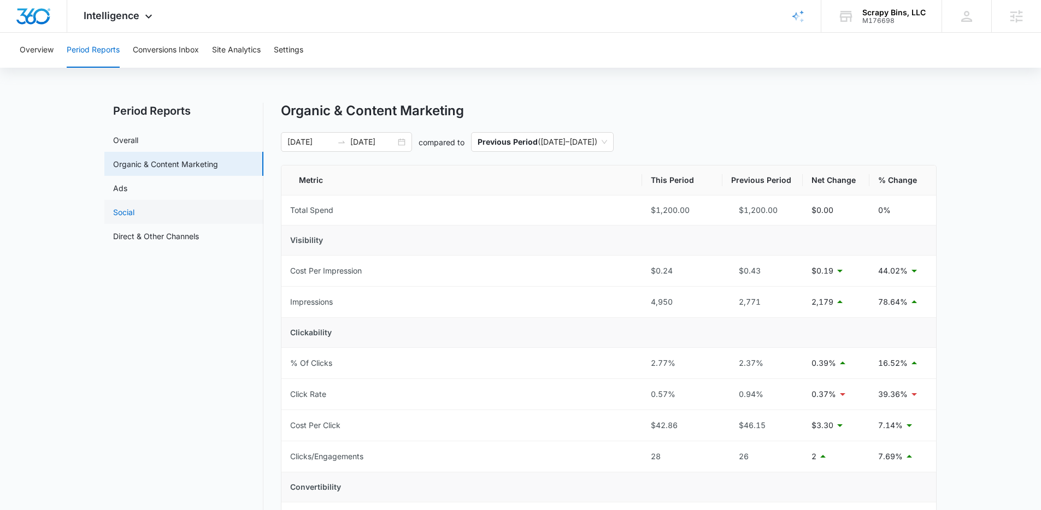
click at [132, 210] on link "Social" at bounding box center [123, 211] width 21 height 11
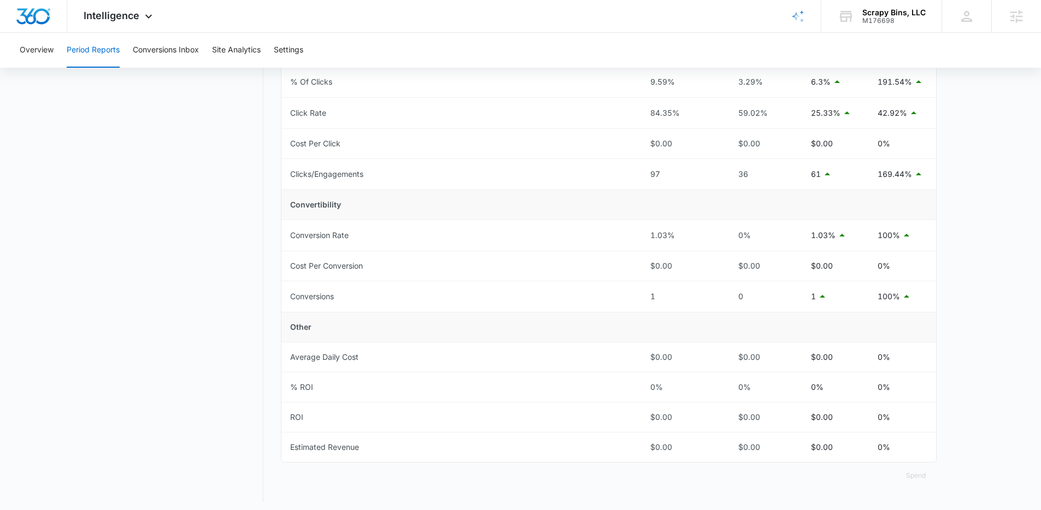
scroll to position [285, 0]
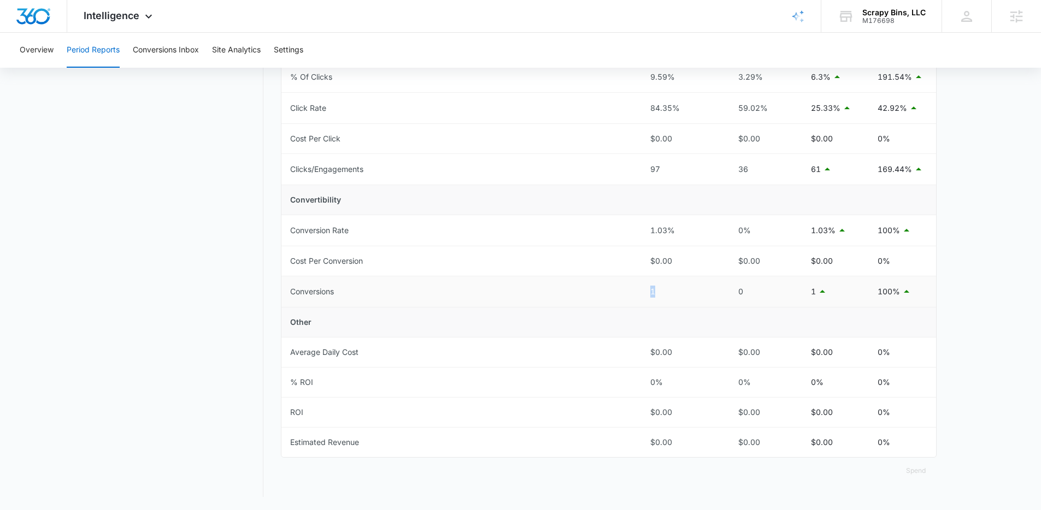
drag, startPoint x: 642, startPoint y: 296, endPoint x: 677, endPoint y: 295, distance: 34.4
click at [677, 295] on tr "Conversions 1 0 1 100%" at bounding box center [608, 291] width 654 height 31
click at [180, 392] on nav "Period Reports Overall Organic & Content Marketing Ads Social Direct & Other Ch…" at bounding box center [183, 157] width 159 height 679
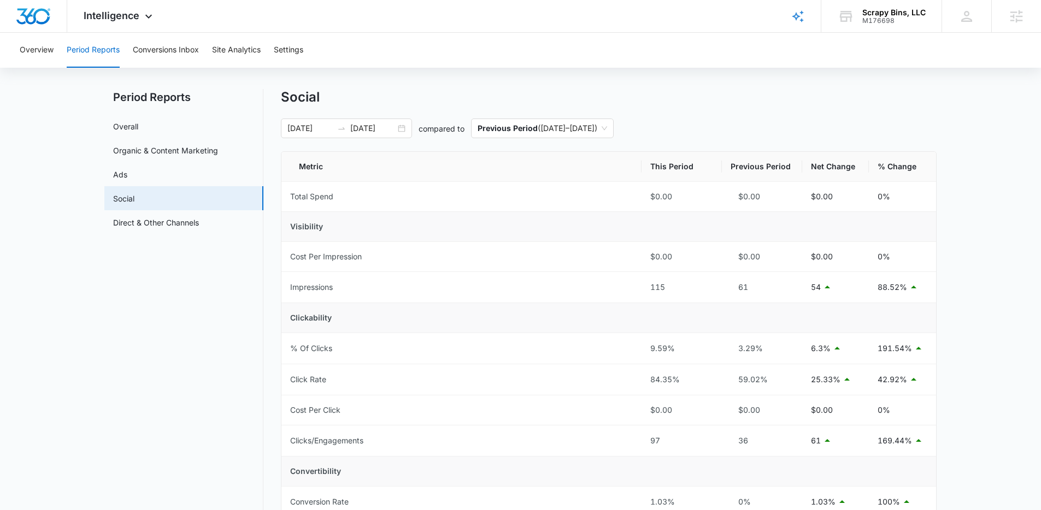
scroll to position [0, 0]
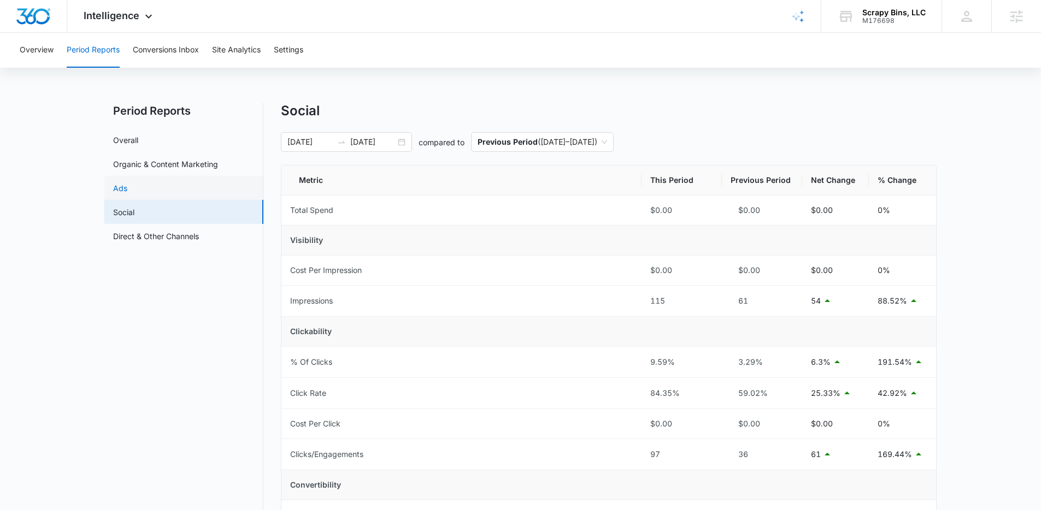
click at [126, 185] on link "Ads" at bounding box center [120, 187] width 14 height 11
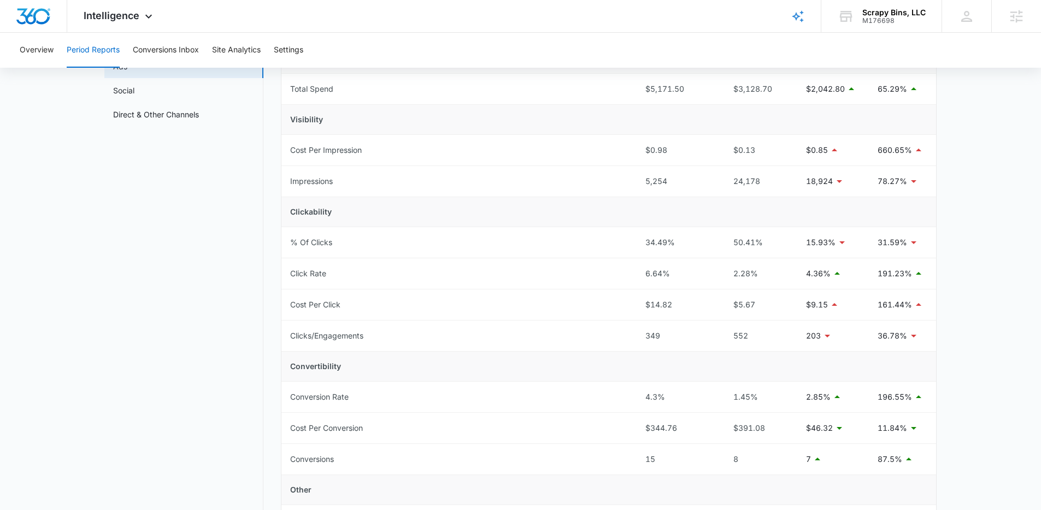
scroll to position [138, 0]
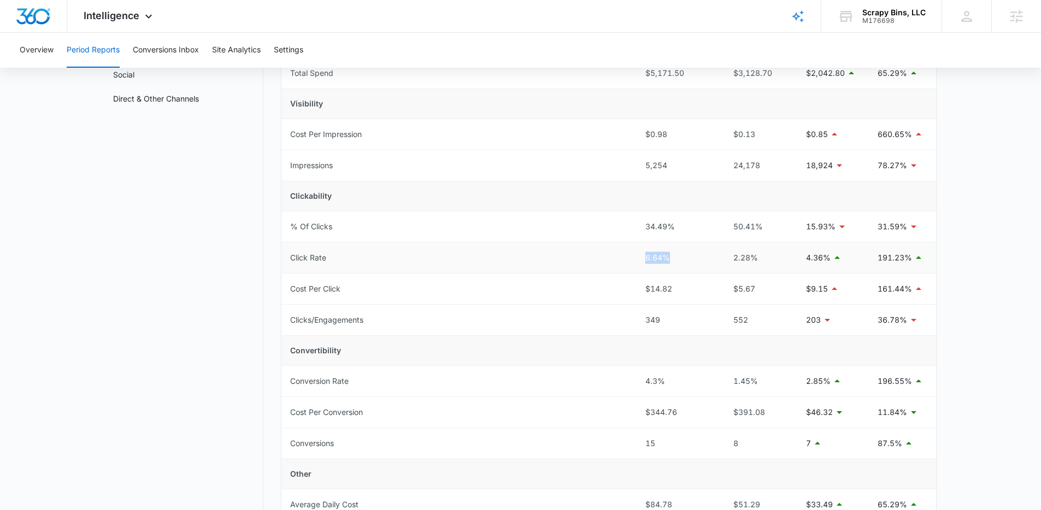
drag, startPoint x: 633, startPoint y: 258, endPoint x: 667, endPoint y: 256, distance: 34.4
click at [667, 256] on tr "Click Rate 6.64% 2.28% 4.36% 191.23%" at bounding box center [608, 258] width 654 height 31
drag, startPoint x: 634, startPoint y: 381, endPoint x: 673, endPoint y: 380, distance: 38.8
click at [673, 380] on tr "Conversion Rate 4.3% 1.45% 2.85% 196.55%" at bounding box center [608, 381] width 654 height 31
drag, startPoint x: 636, startPoint y: 445, endPoint x: 670, endPoint y: 447, distance: 33.9
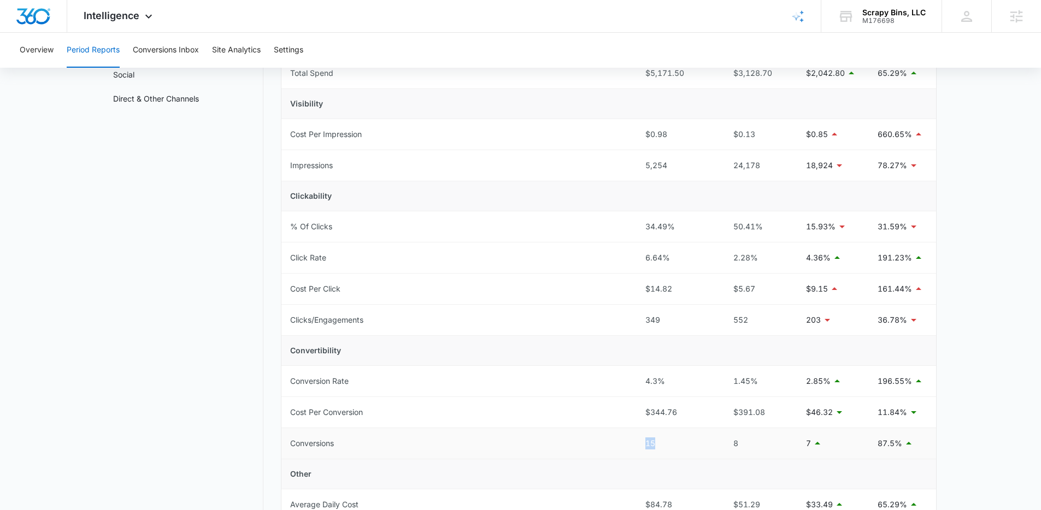
click at [670, 447] on td "15" at bounding box center [676, 443] width 80 height 31
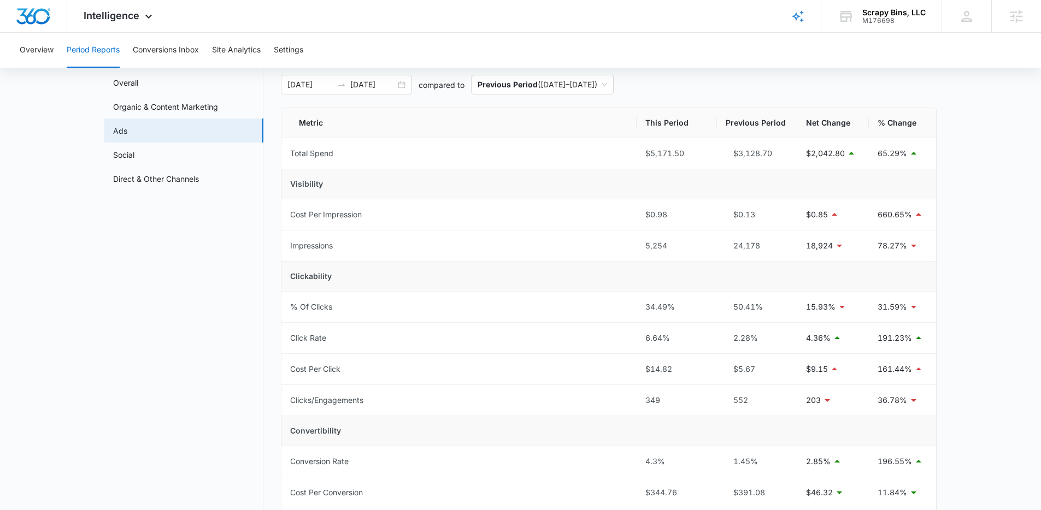
scroll to position [0, 0]
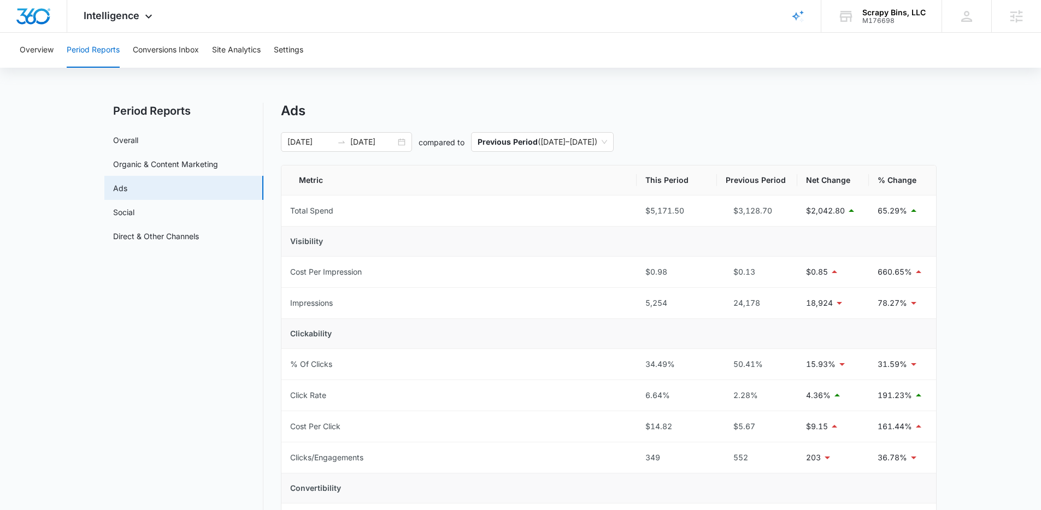
click at [199, 427] on nav "Period Reports Overall Organic & Content Marketing Ads Social Direct & Other Ch…" at bounding box center [183, 446] width 159 height 686
click at [135, 17] on span "Intelligence" at bounding box center [112, 15] width 56 height 11
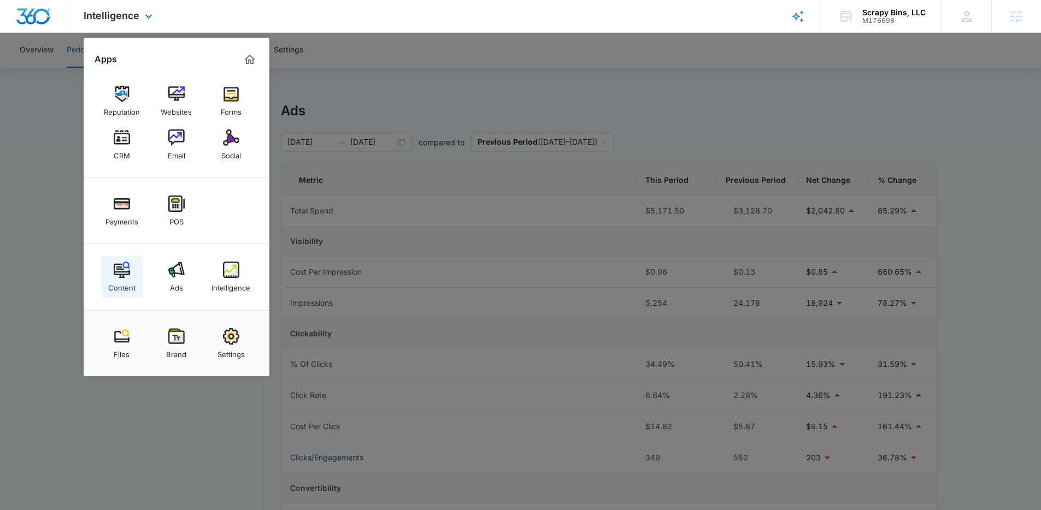
click at [119, 282] on div "Content" at bounding box center [121, 285] width 27 height 14
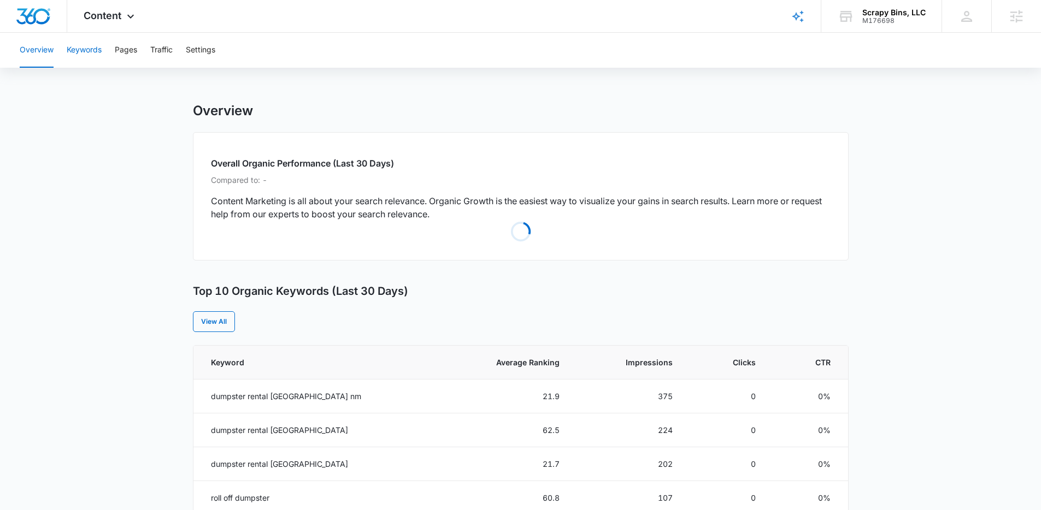
click at [84, 58] on button "Keywords" at bounding box center [84, 50] width 35 height 35
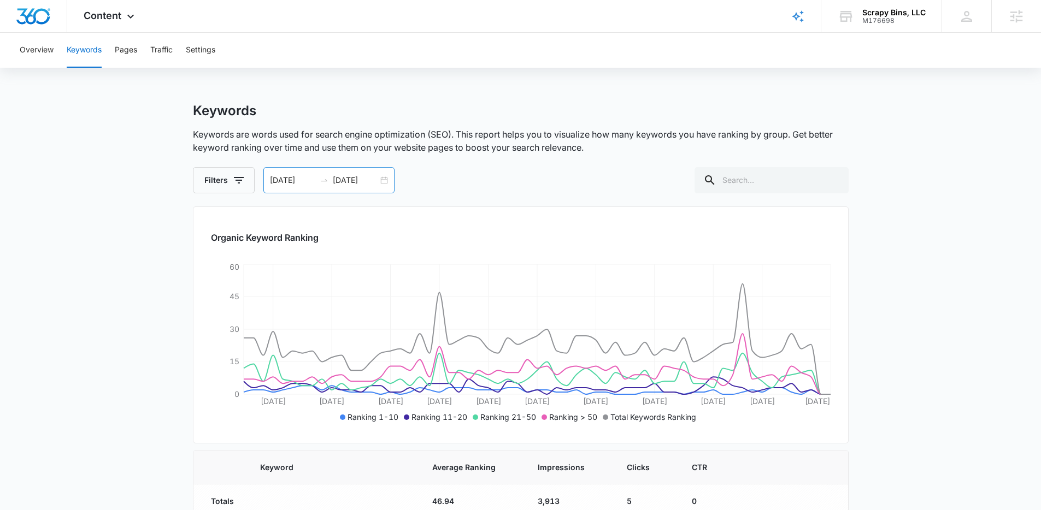
click at [270, 182] on input "[DATE]" at bounding box center [292, 180] width 45 height 12
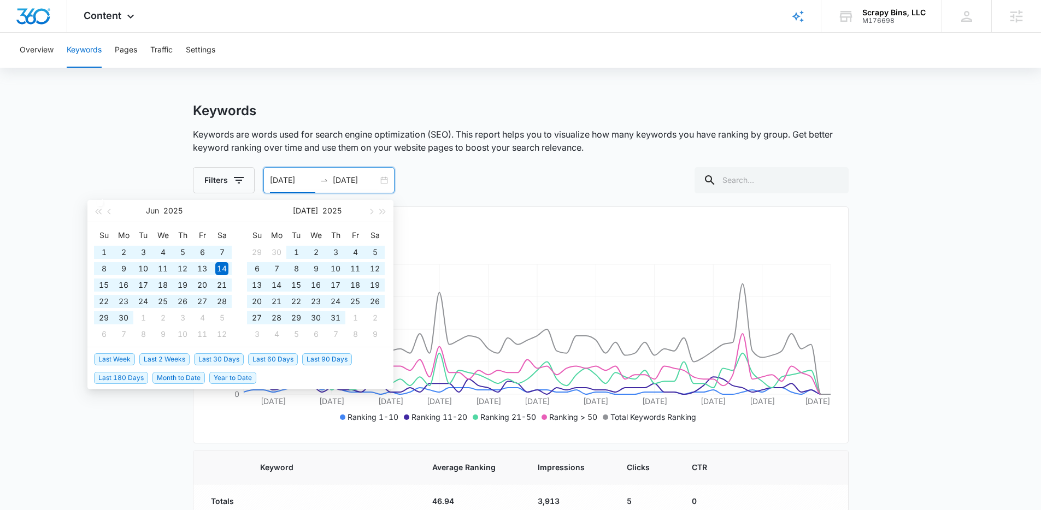
click at [131, 380] on span "Last 180 Days" at bounding box center [121, 378] width 54 height 12
type input "02/12/2025"
type input "08/11/2025"
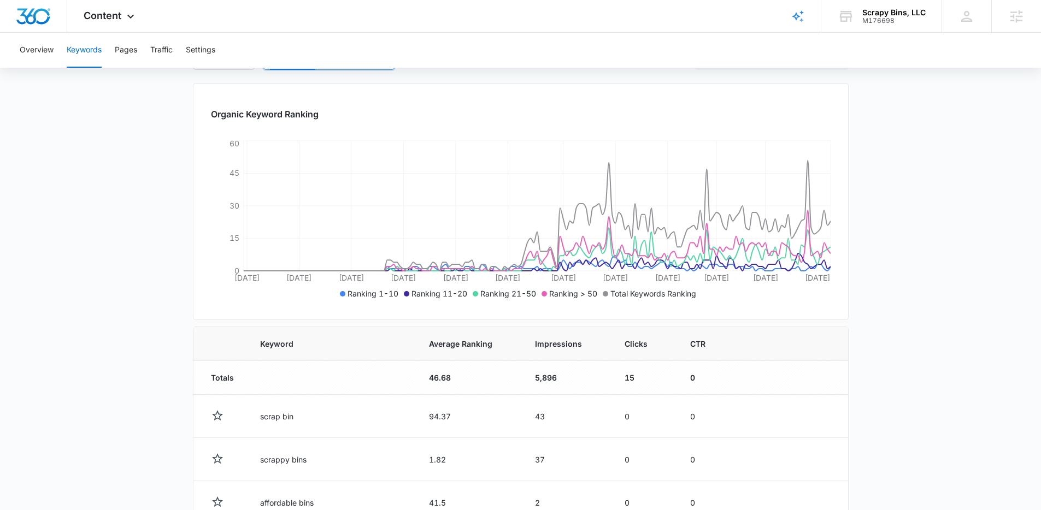
scroll to position [228, 0]
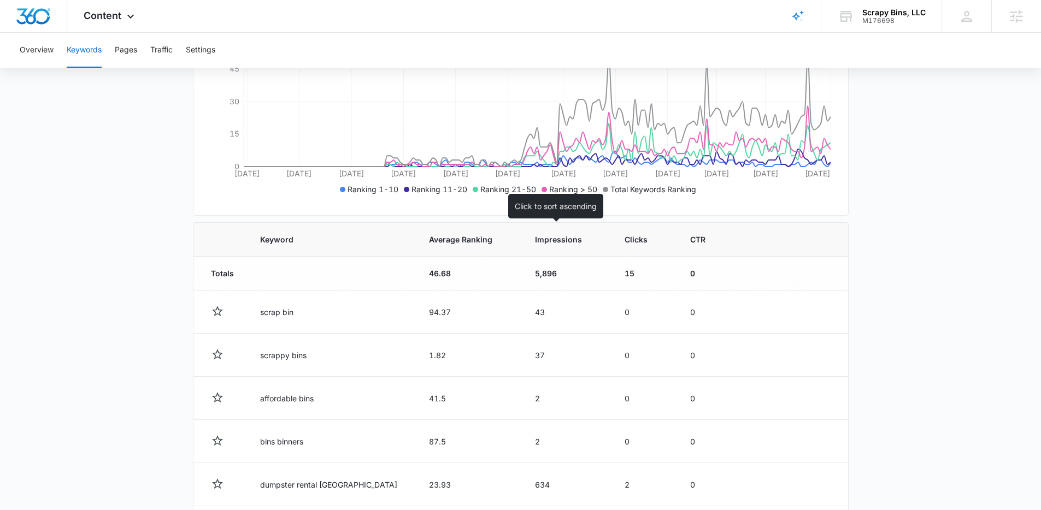
click at [547, 240] on span "Impressions" at bounding box center [559, 239] width 48 height 11
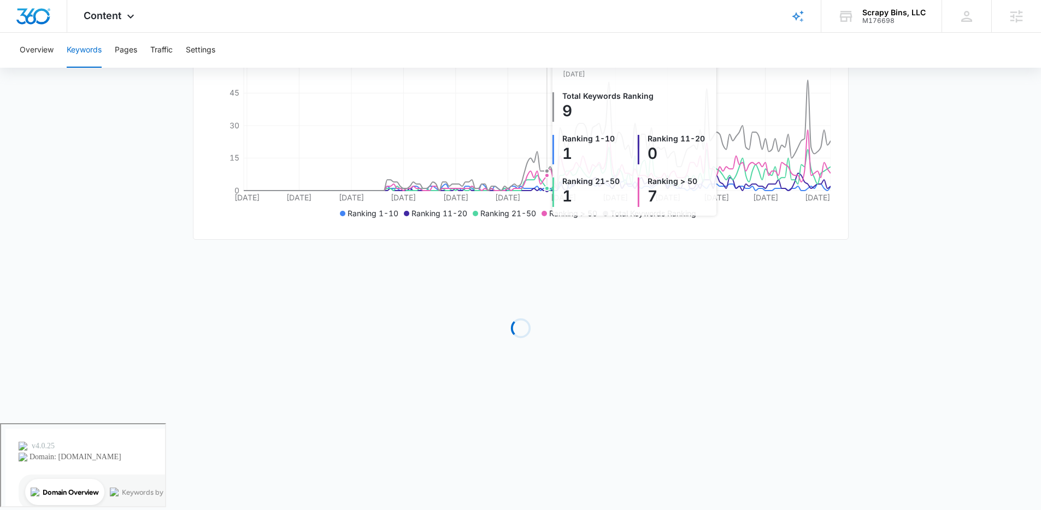
scroll to position [117, 0]
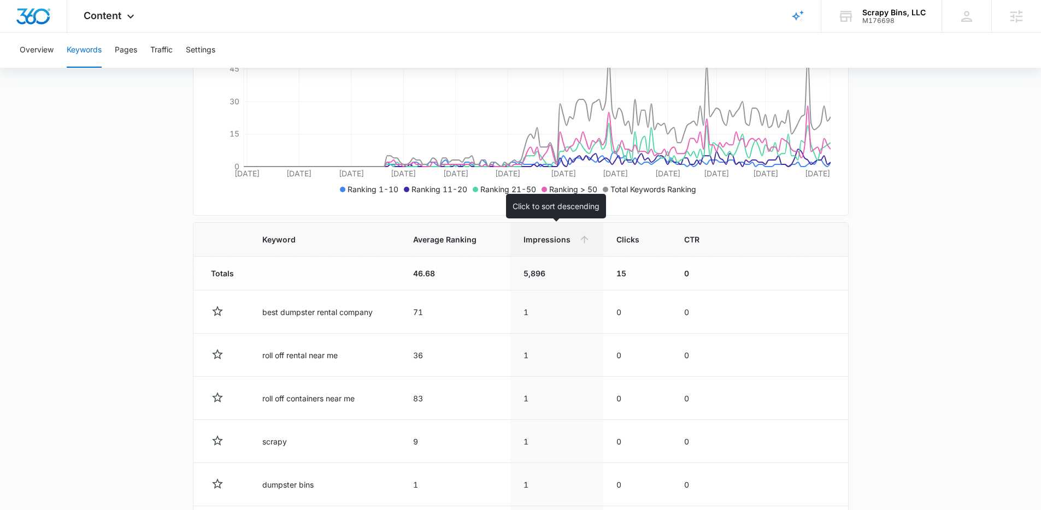
click at [546, 245] on th "Impressions" at bounding box center [556, 240] width 93 height 34
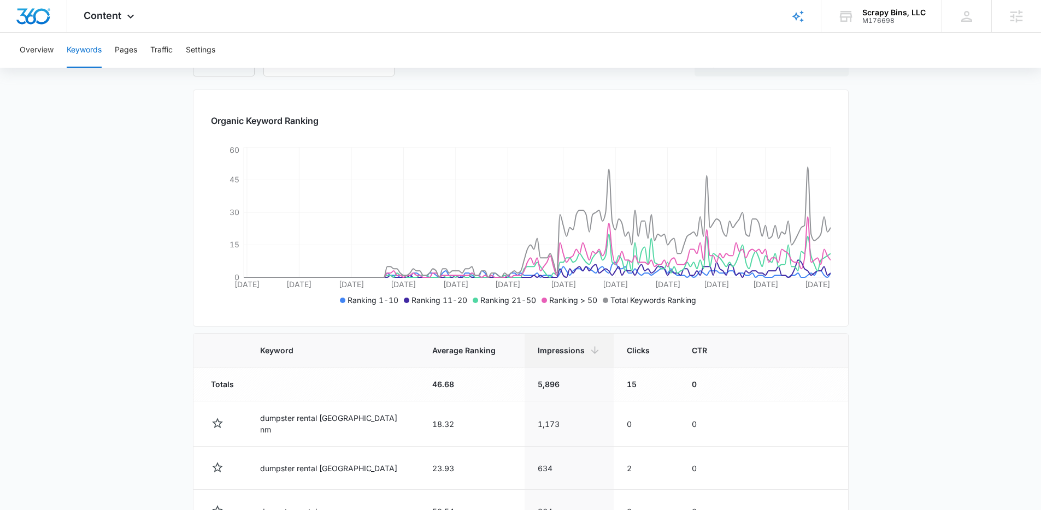
scroll to position [228, 0]
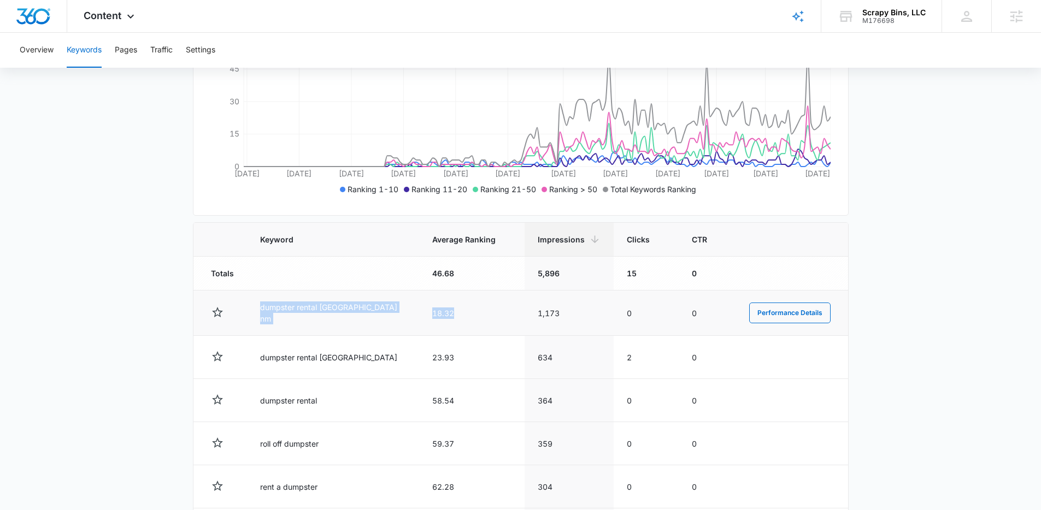
drag, startPoint x: 258, startPoint y: 313, endPoint x: 429, endPoint y: 318, distance: 171.0
click at [429, 318] on tr "dumpster rental albuquerque nm 18.32 1,173 0 0 Performance Details" at bounding box center [520, 313] width 654 height 45
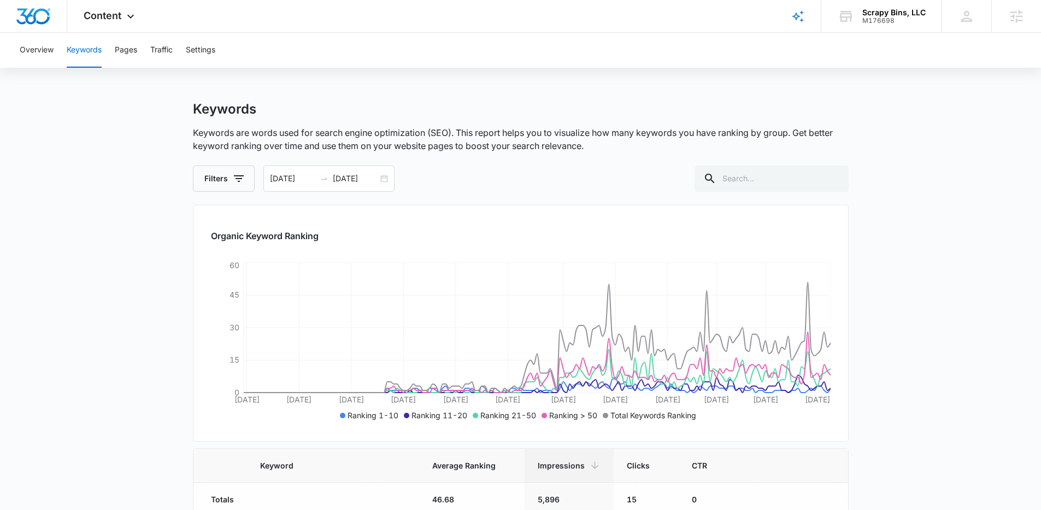
scroll to position [0, 0]
click at [45, 52] on button "Overview" at bounding box center [37, 50] width 34 height 35
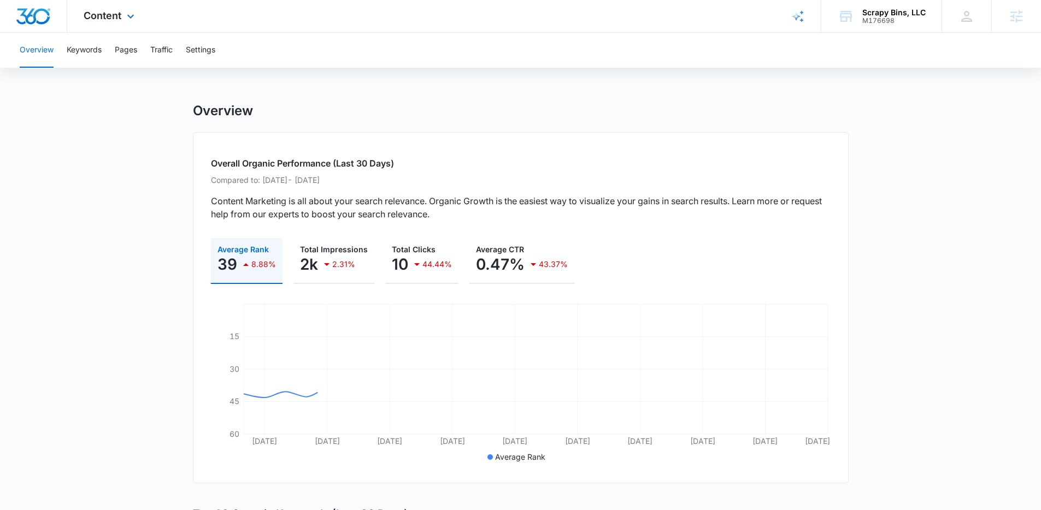
click at [111, 22] on div "Content Apps Reputation Websites Forms CRM Email Social Payments POS Content Ad…" at bounding box center [110, 16] width 86 height 32
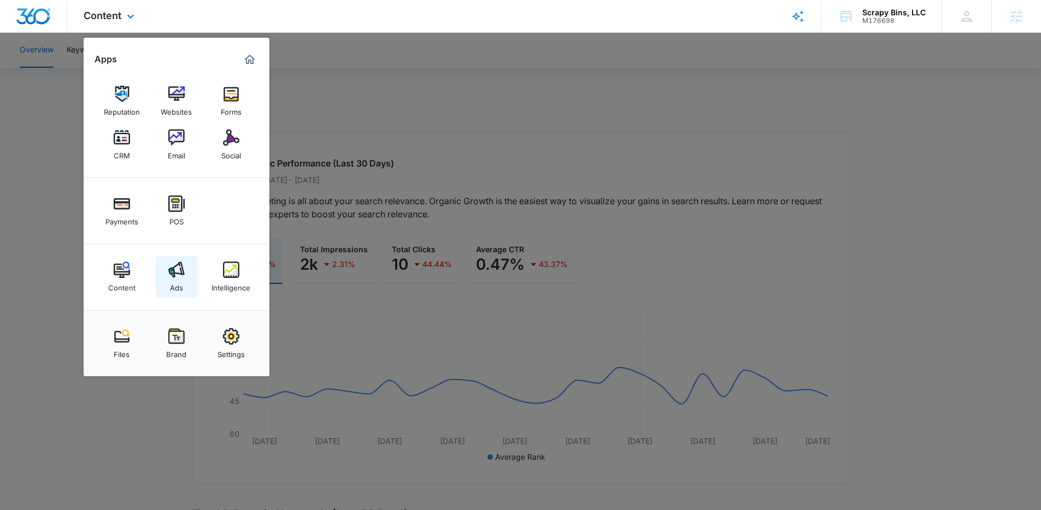
click at [187, 271] on link "Ads" at bounding box center [177, 277] width 42 height 42
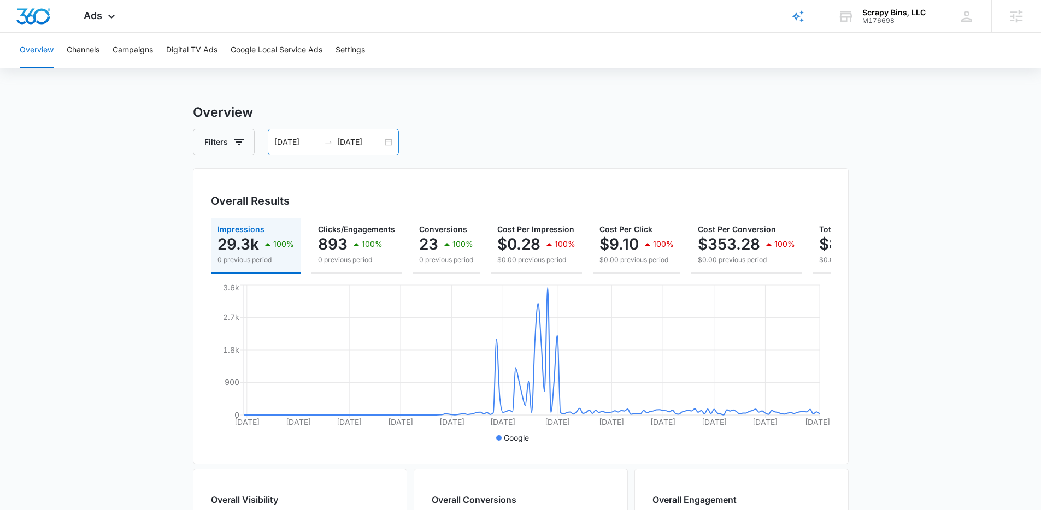
click at [281, 136] on input "02/12/2025" at bounding box center [296, 142] width 45 height 12
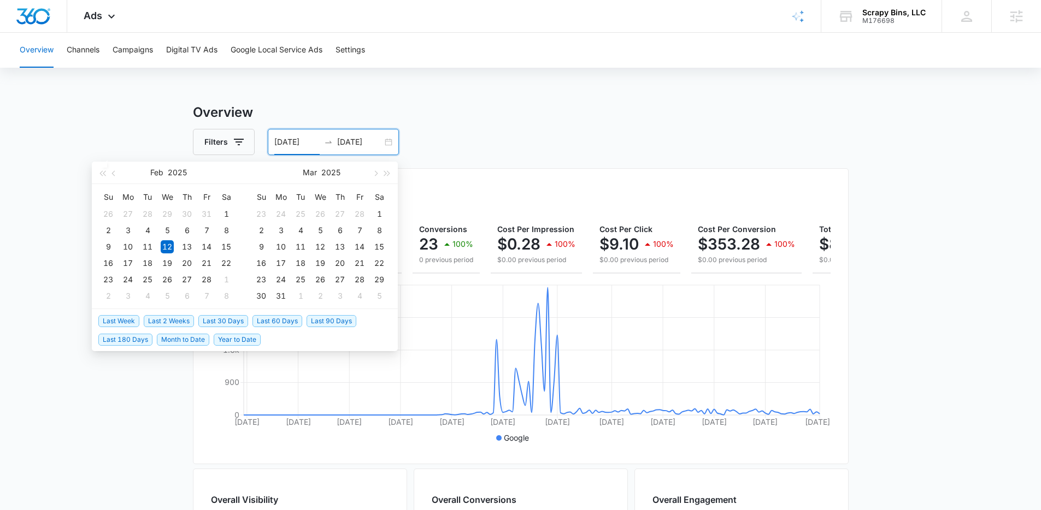
click at [281, 318] on span "Last 60 Days" at bounding box center [277, 321] width 50 height 12
type input "06/15/2025"
type input "[DATE]"
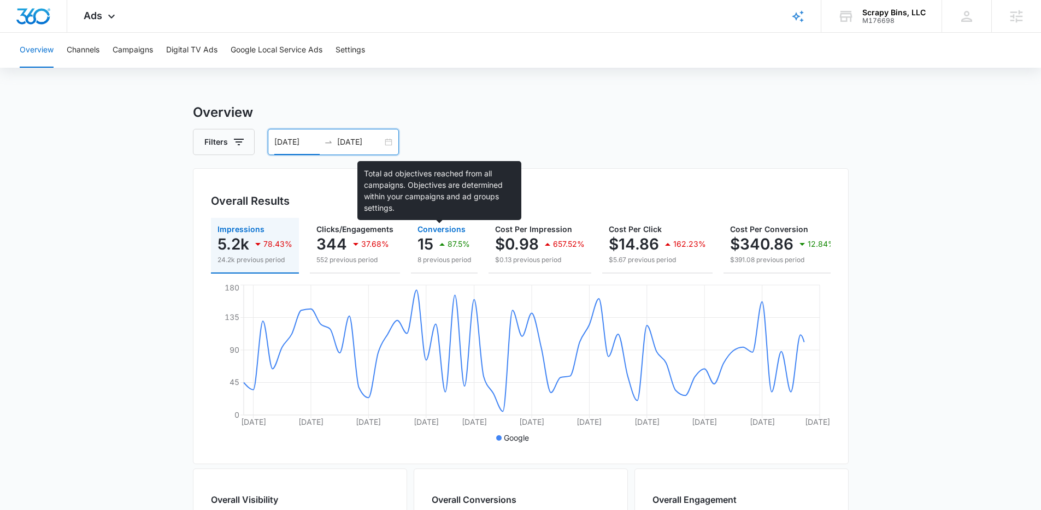
click at [440, 226] on span "Conversions" at bounding box center [441, 228] width 48 height 9
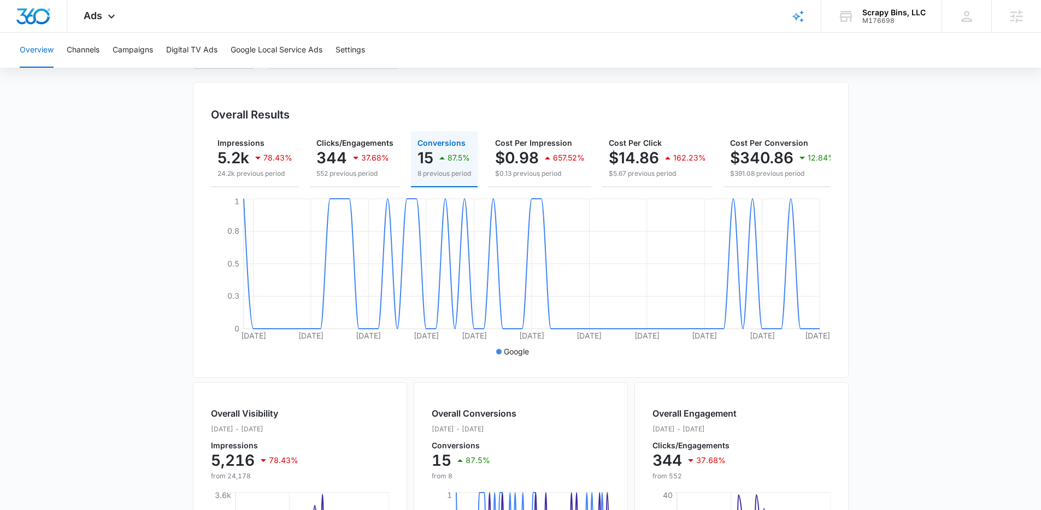
scroll to position [84, 0]
click at [252, 158] on icon "button" at bounding box center [257, 159] width 13 height 13
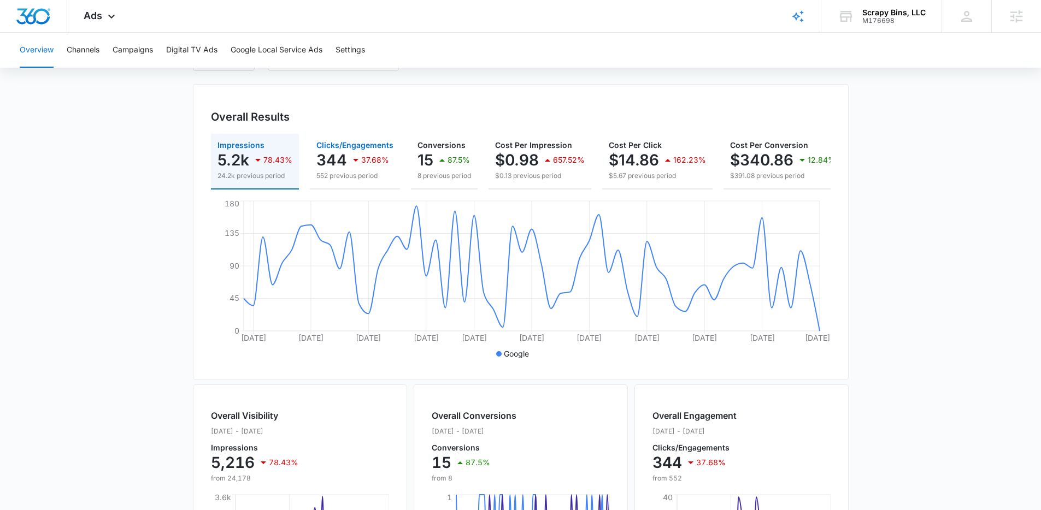
click at [338, 155] on p "344" at bounding box center [331, 159] width 31 height 17
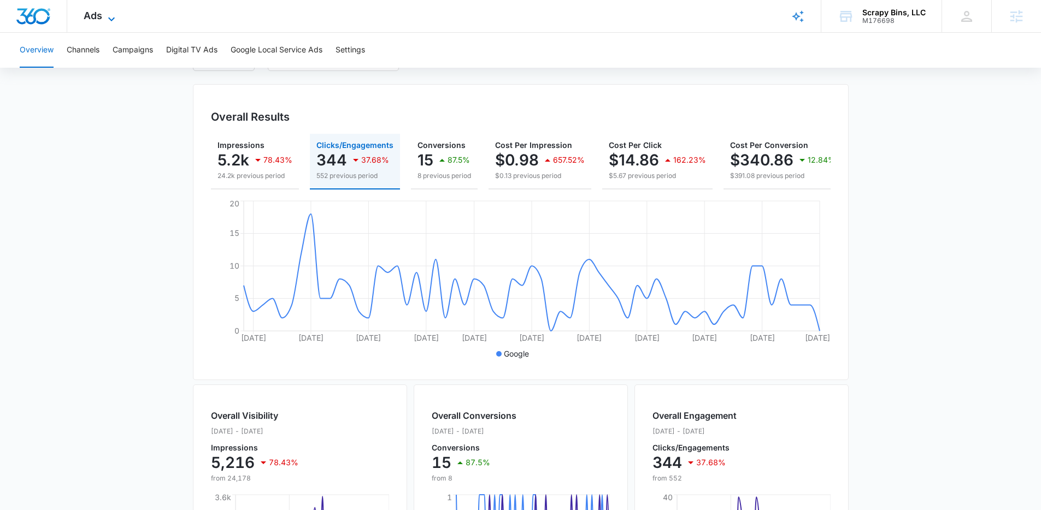
click at [96, 13] on span "Ads" at bounding box center [93, 15] width 19 height 11
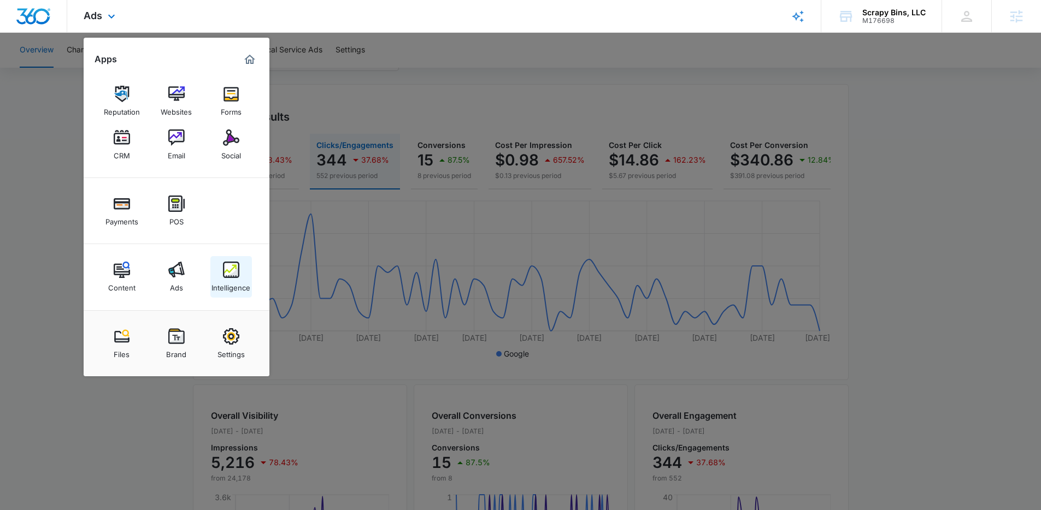
click at [238, 256] on link "Intelligence" at bounding box center [231, 277] width 42 height 42
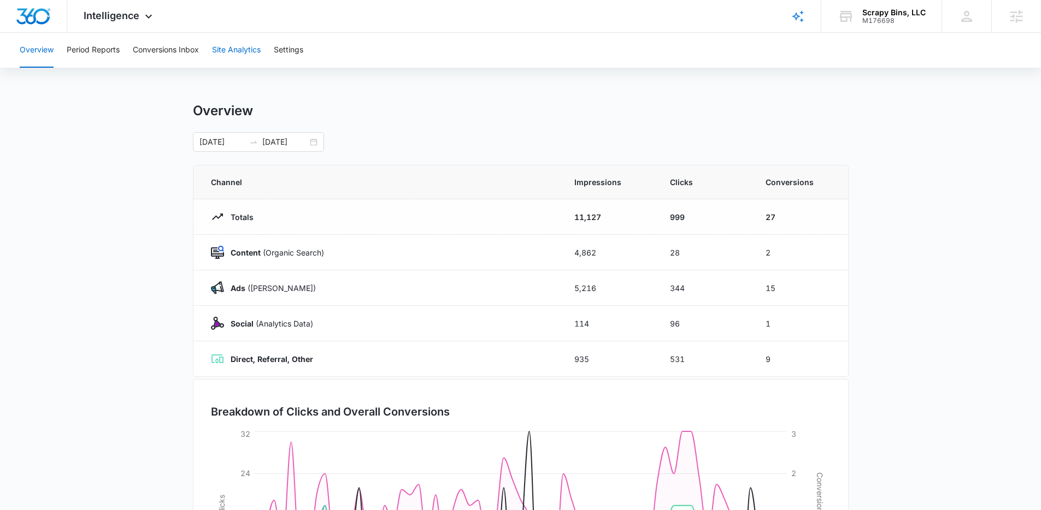
click at [227, 53] on button "Site Analytics" at bounding box center [236, 50] width 49 height 35
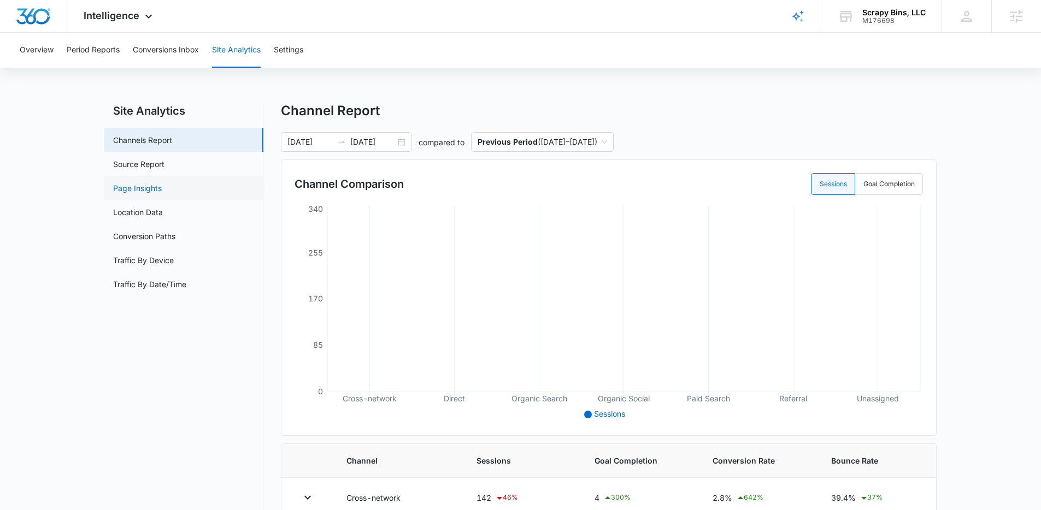
click at [145, 190] on link "Page Insights" at bounding box center [137, 187] width 49 height 11
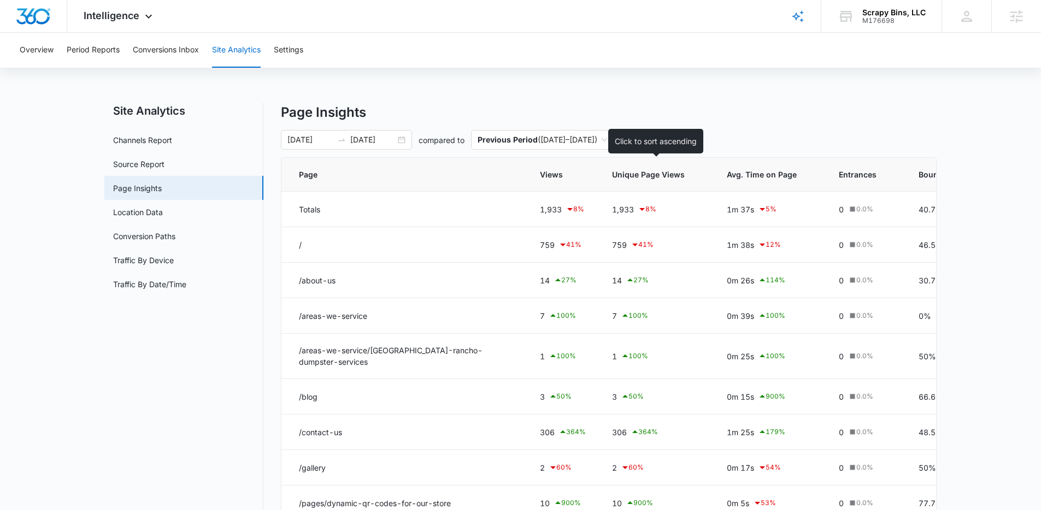
click at [632, 181] on th "Unique Page Views" at bounding box center [656, 175] width 115 height 34
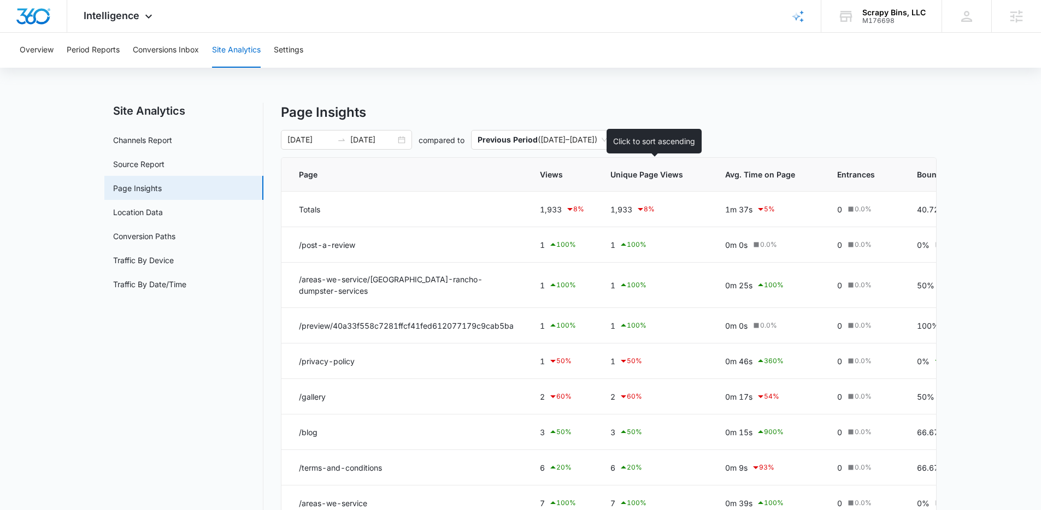
click at [635, 177] on span "Unique Page Views" at bounding box center [646, 174] width 73 height 11
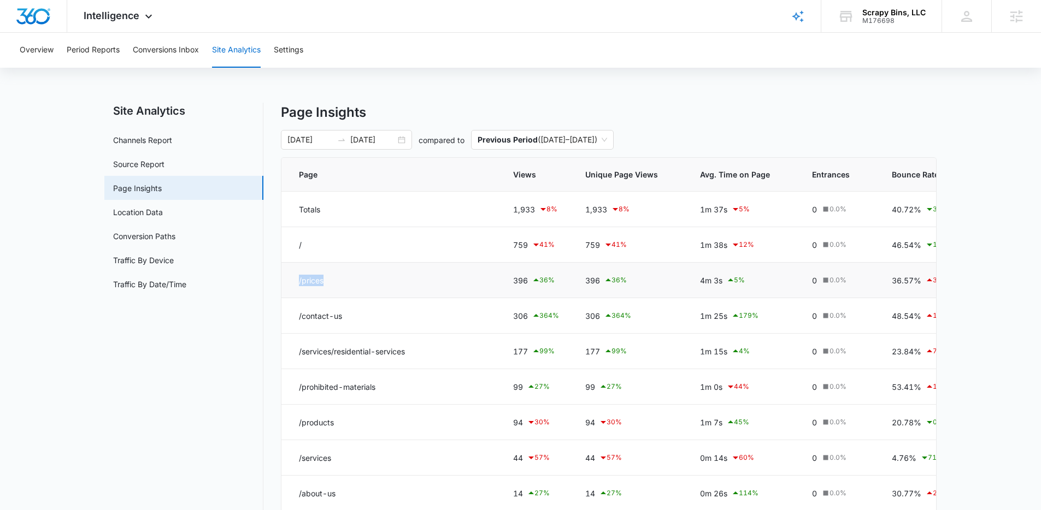
drag, startPoint x: 297, startPoint y: 282, endPoint x: 443, endPoint y: 290, distance: 146.1
click at [443, 290] on td "/prices" at bounding box center [390, 281] width 218 height 36
drag, startPoint x: 299, startPoint y: 311, endPoint x: 368, endPoint y: 316, distance: 69.0
click at [368, 316] on td "/contact-us" at bounding box center [390, 316] width 218 height 36
drag, startPoint x: 578, startPoint y: 315, endPoint x: 602, endPoint y: 313, distance: 23.5
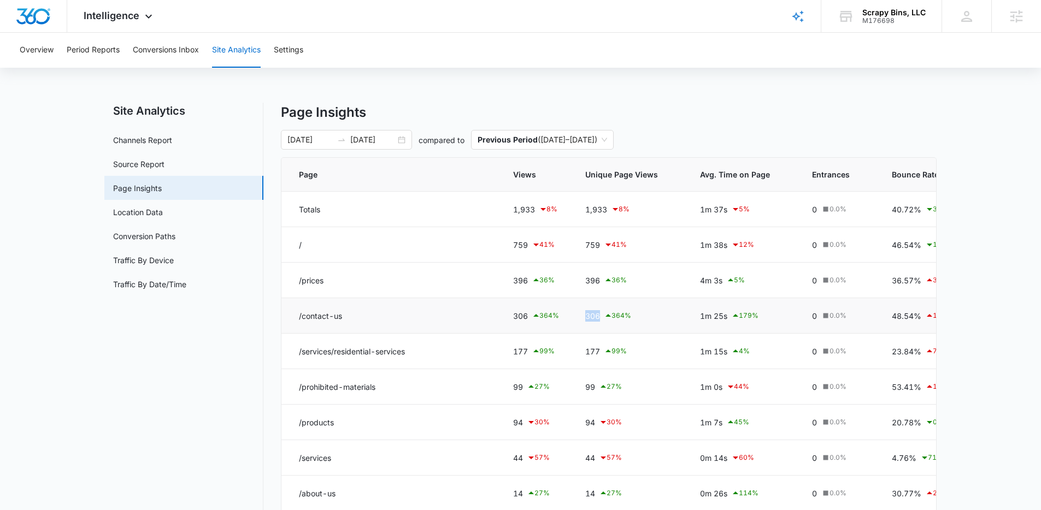
click at [602, 313] on td "306 364 %" at bounding box center [629, 316] width 115 height 36
drag, startPoint x: 580, startPoint y: 282, endPoint x: 608, endPoint y: 283, distance: 28.4
click at [608, 283] on td "396 36 %" at bounding box center [629, 281] width 115 height 36
drag, startPoint x: 299, startPoint y: 354, endPoint x: 440, endPoint y: 377, distance: 142.7
click at [440, 377] on tbody "Totals 1,933 8 % 1,933 8 % 1m 37s 5 % 0 0.0 % 40.72% 3 % 0% 0.0 % 0m 0s 0.0 % /…" at bounding box center [701, 387] width 840 height 391
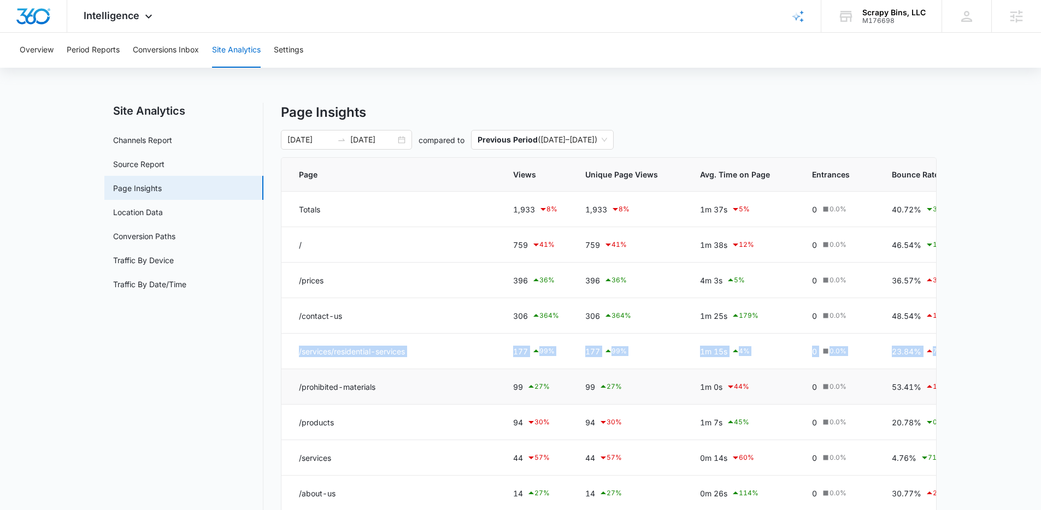
click at [440, 377] on td "/prohibited-materials" at bounding box center [390, 387] width 218 height 36
click at [139, 263] on link "Traffic By Device" at bounding box center [143, 260] width 61 height 11
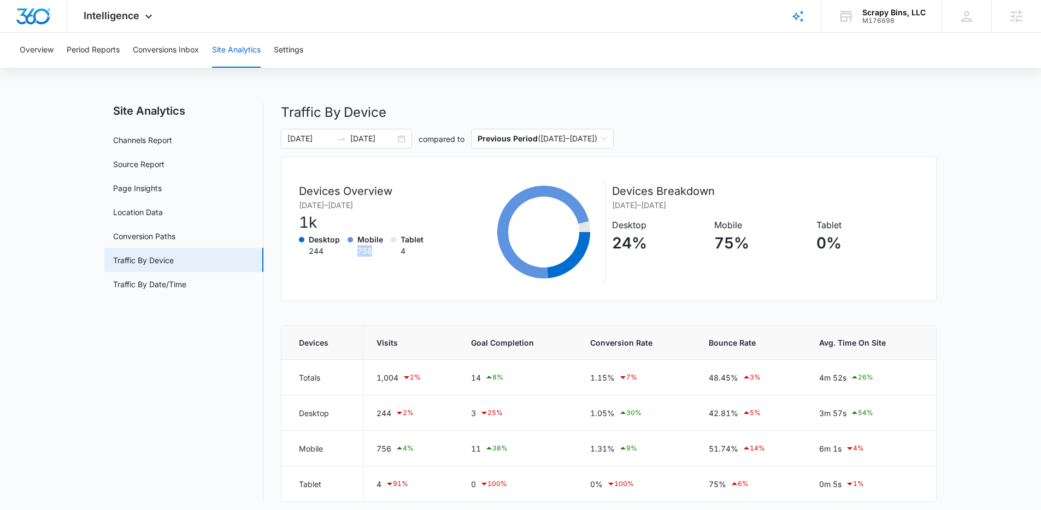
drag, startPoint x: 354, startPoint y: 252, endPoint x: 374, endPoint y: 251, distance: 20.3
click at [374, 251] on div "Mobile 756" at bounding box center [365, 245] width 36 height 23
click at [158, 187] on link "Page Insights" at bounding box center [137, 187] width 49 height 11
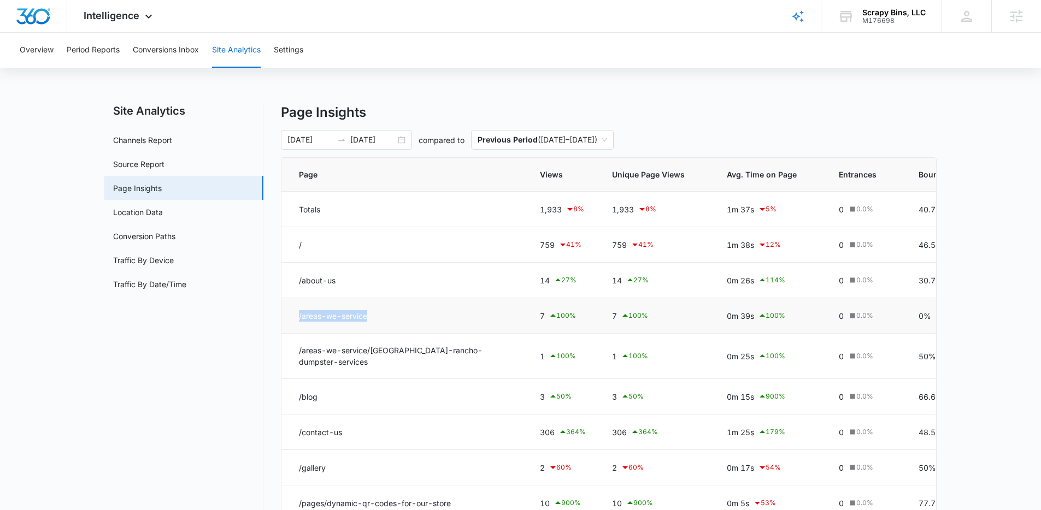
drag, startPoint x: 310, startPoint y: 318, endPoint x: 370, endPoint y: 323, distance: 60.3
click at [370, 323] on td "/areas-we-service" at bounding box center [403, 316] width 245 height 36
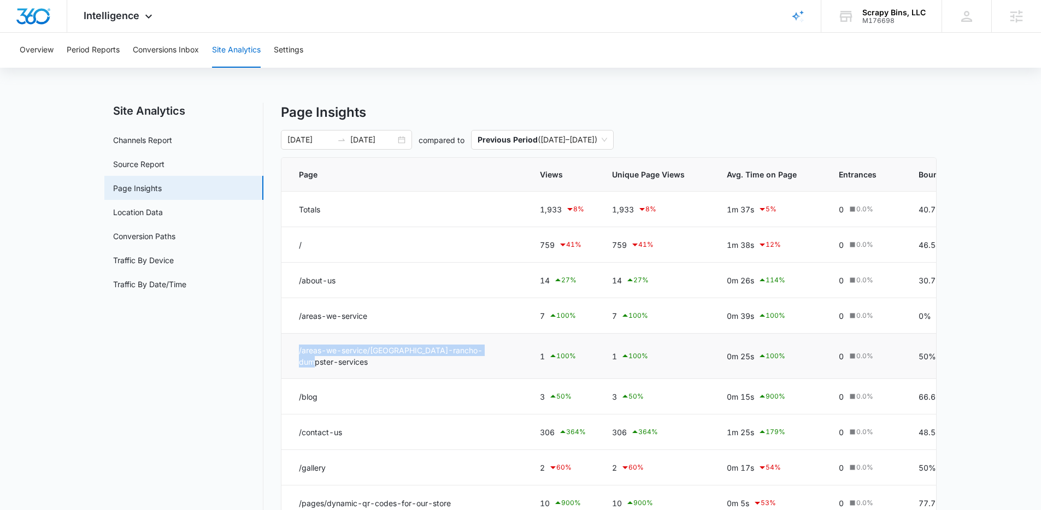
drag, startPoint x: 295, startPoint y: 353, endPoint x: 473, endPoint y: 364, distance: 177.9
click at [473, 364] on td "/areas-we-service/rio-rancho-dumpster-services" at bounding box center [403, 356] width 245 height 45
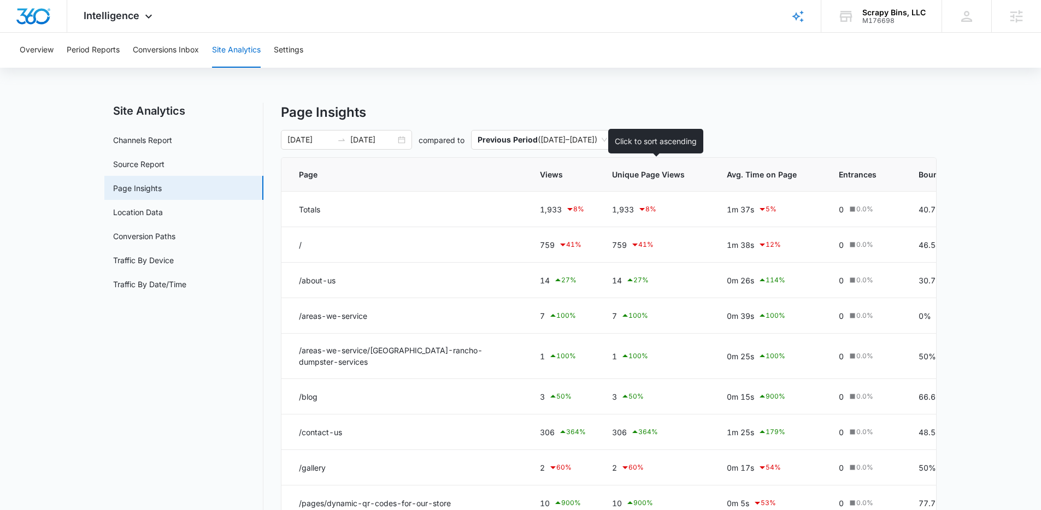
click at [610, 182] on th "Unique Page Views" at bounding box center [656, 175] width 115 height 34
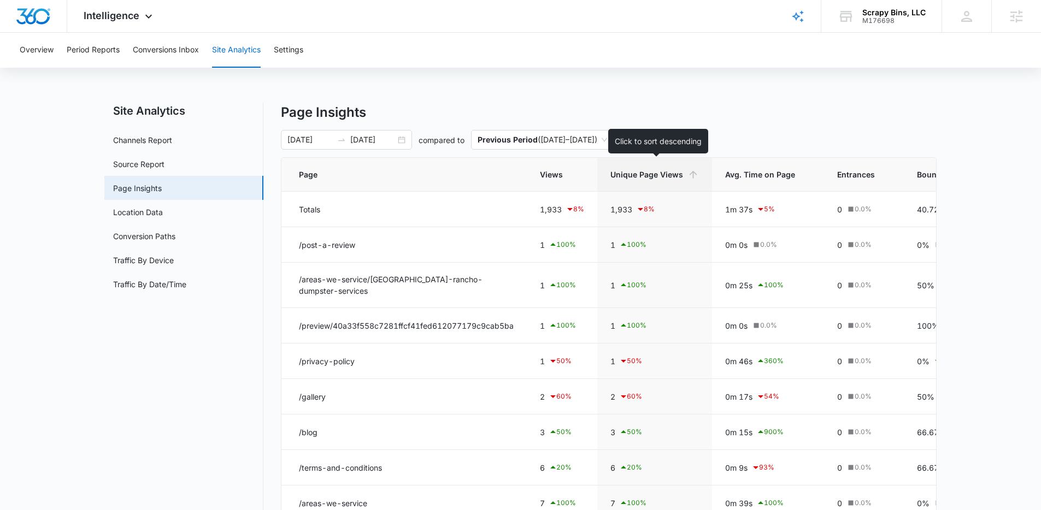
click at [621, 181] on th "Unique Page Views" at bounding box center [654, 175] width 115 height 34
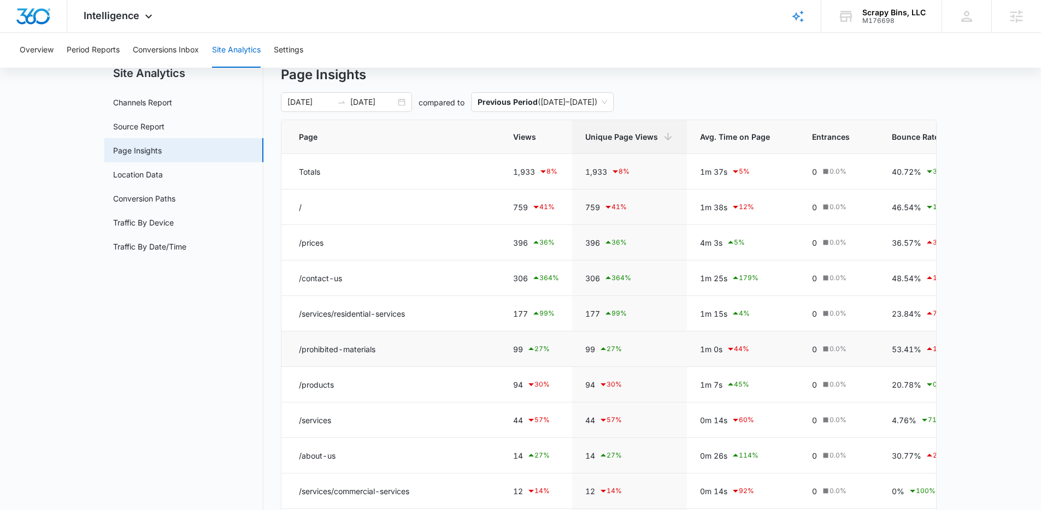
scroll to position [80, 0]
